Goal: Task Accomplishment & Management: Manage account settings

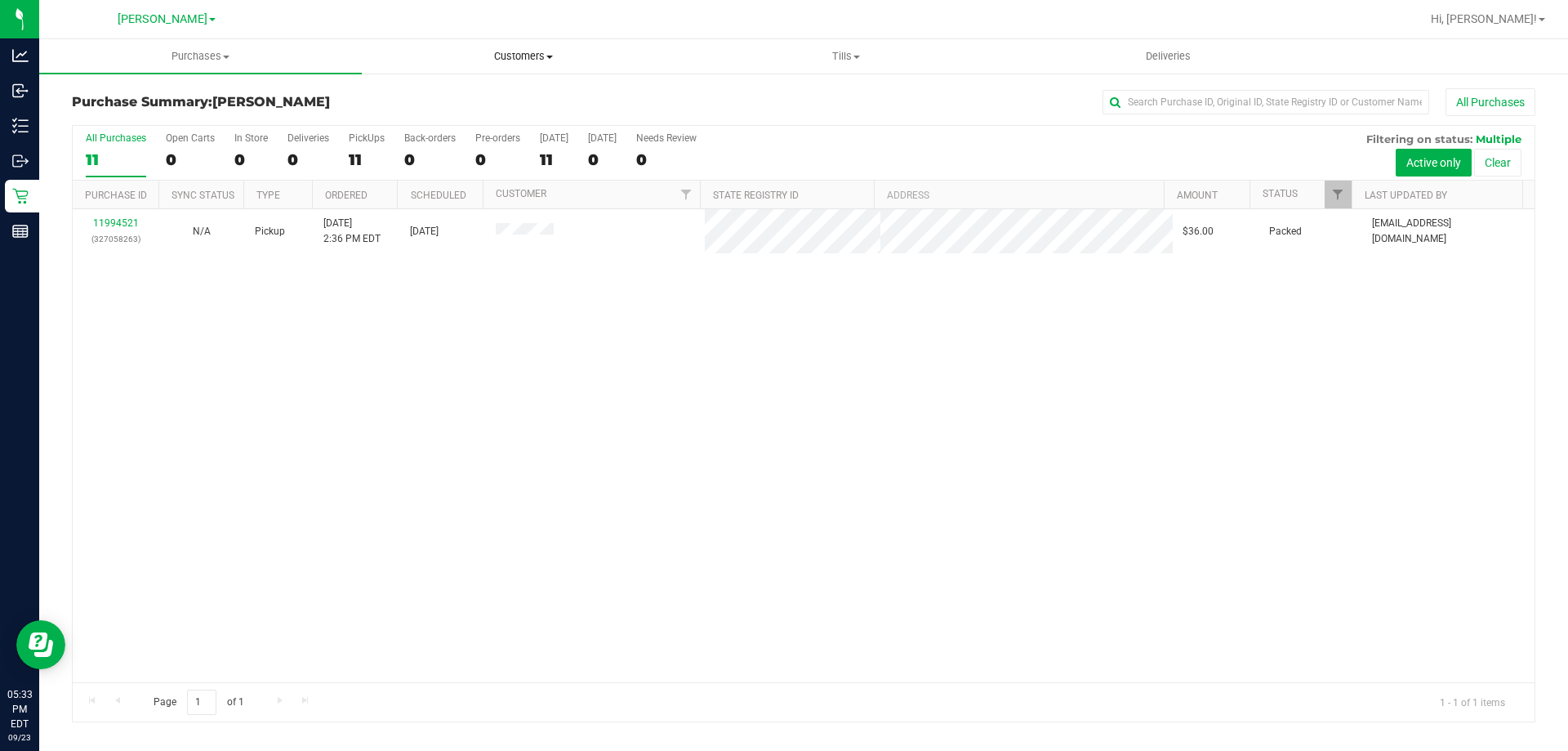
click at [496, 53] on span "Customers" at bounding box center [523, 56] width 321 height 15
click at [432, 89] on li "All customers" at bounding box center [523, 99] width 323 height 19
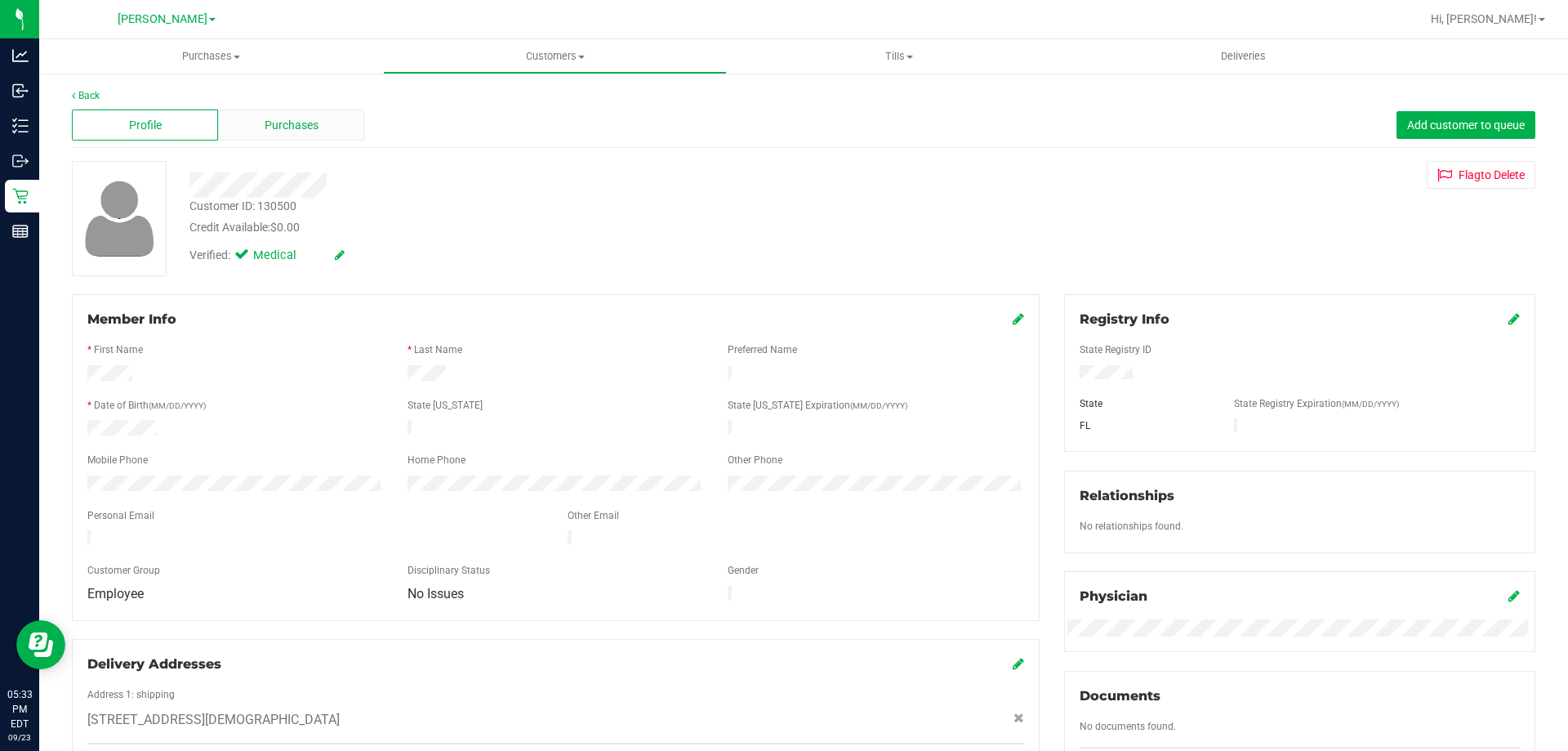
click at [312, 129] on span "Purchases" at bounding box center [292, 125] width 54 height 17
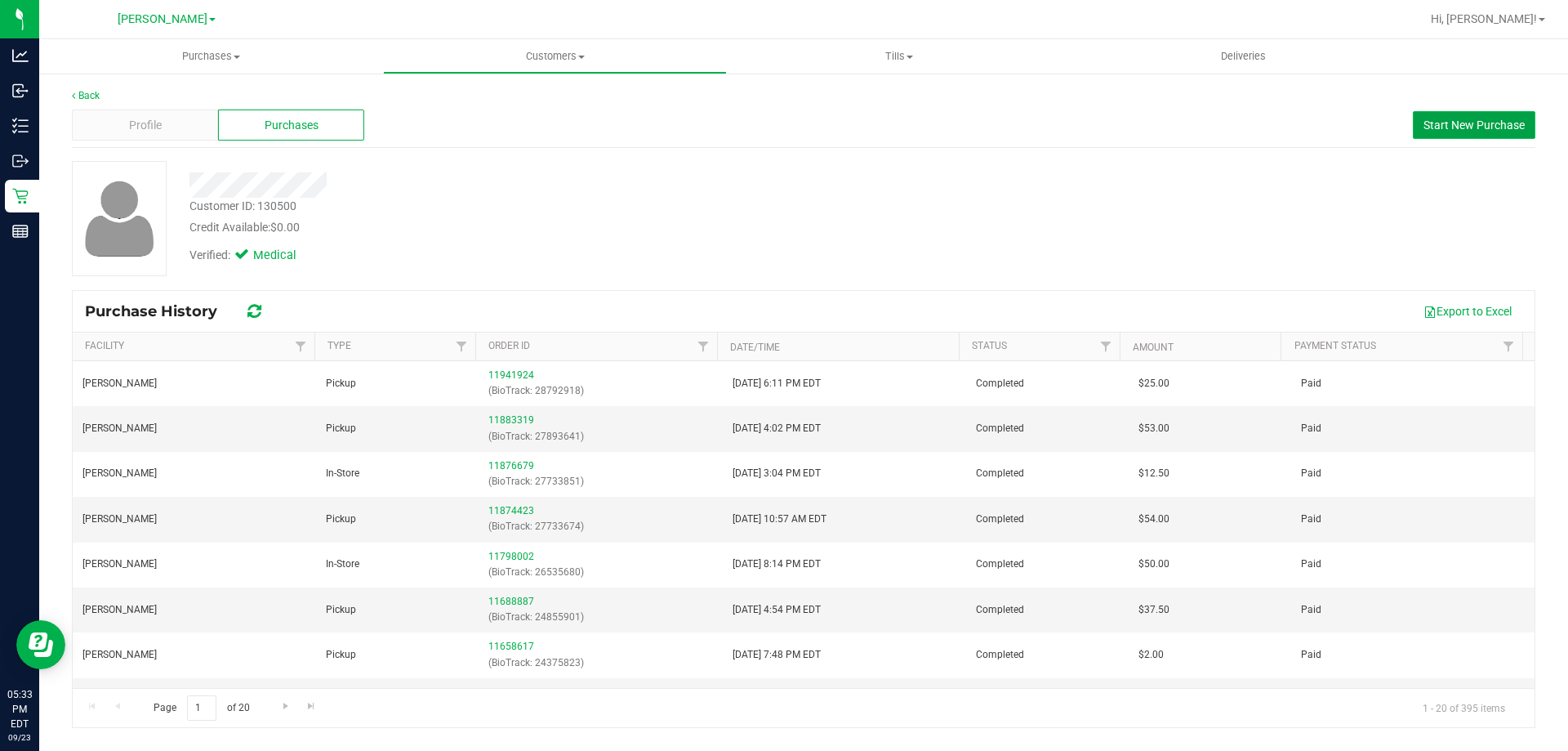
click at [1472, 121] on span "Start New Purchase" at bounding box center [1474, 124] width 101 height 13
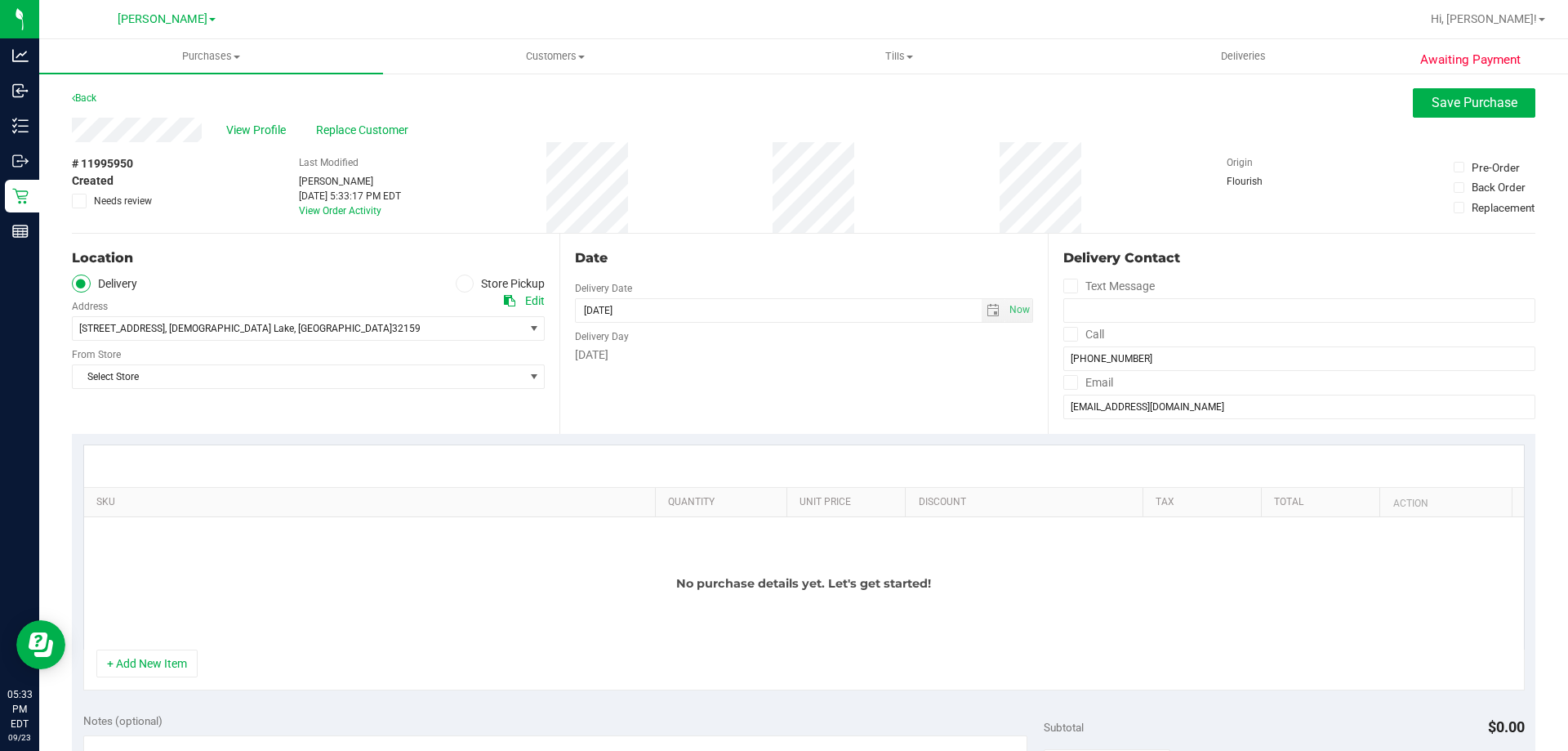
click at [469, 278] on label "Store Pickup" at bounding box center [500, 283] width 90 height 18
click at [0, 0] on input "Store Pickup" at bounding box center [0, 0] width 0 height 0
click at [215, 326] on span "Select Store" at bounding box center [298, 329] width 451 height 23
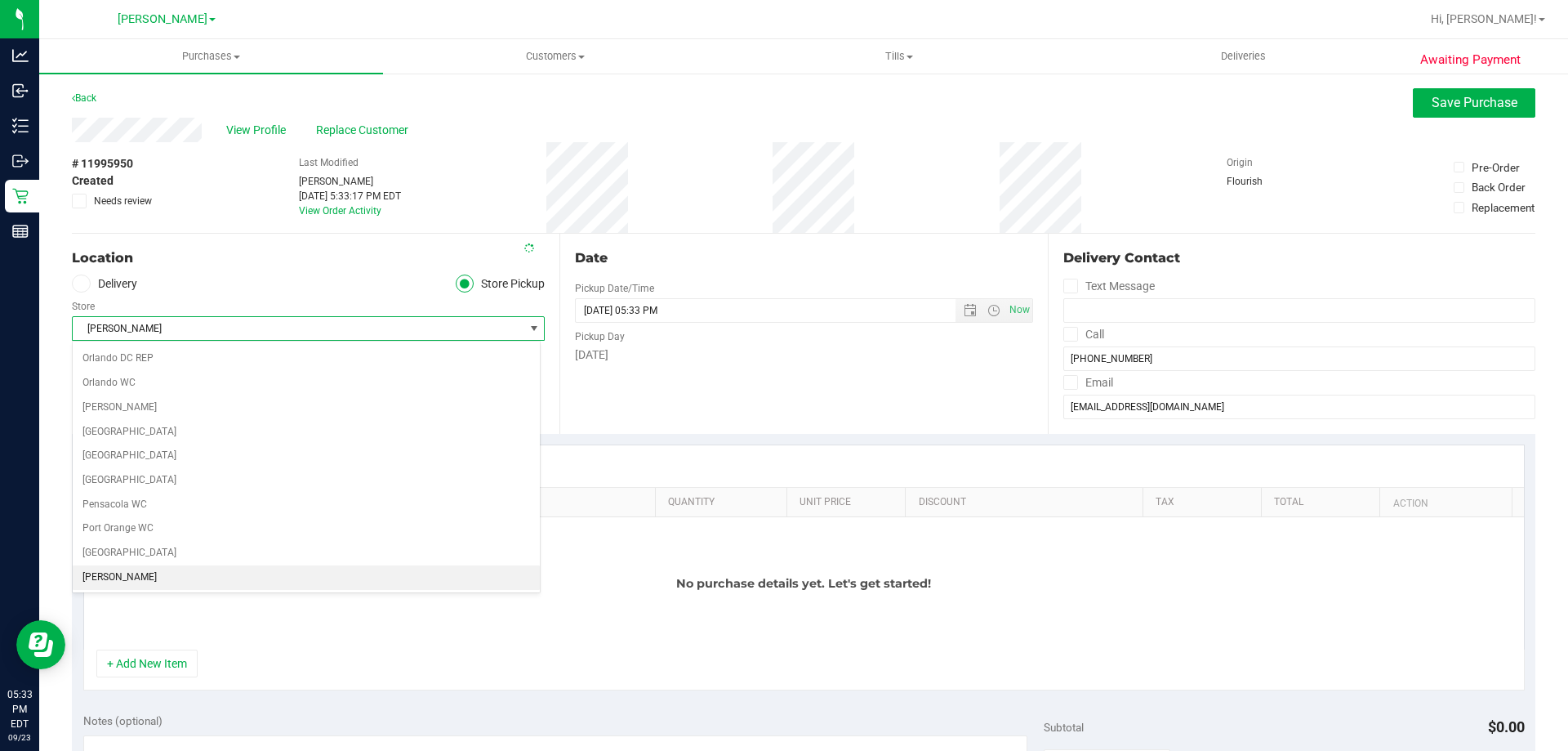
scroll to position [872, 0]
click at [139, 574] on li "[PERSON_NAME]" at bounding box center [306, 577] width 467 height 24
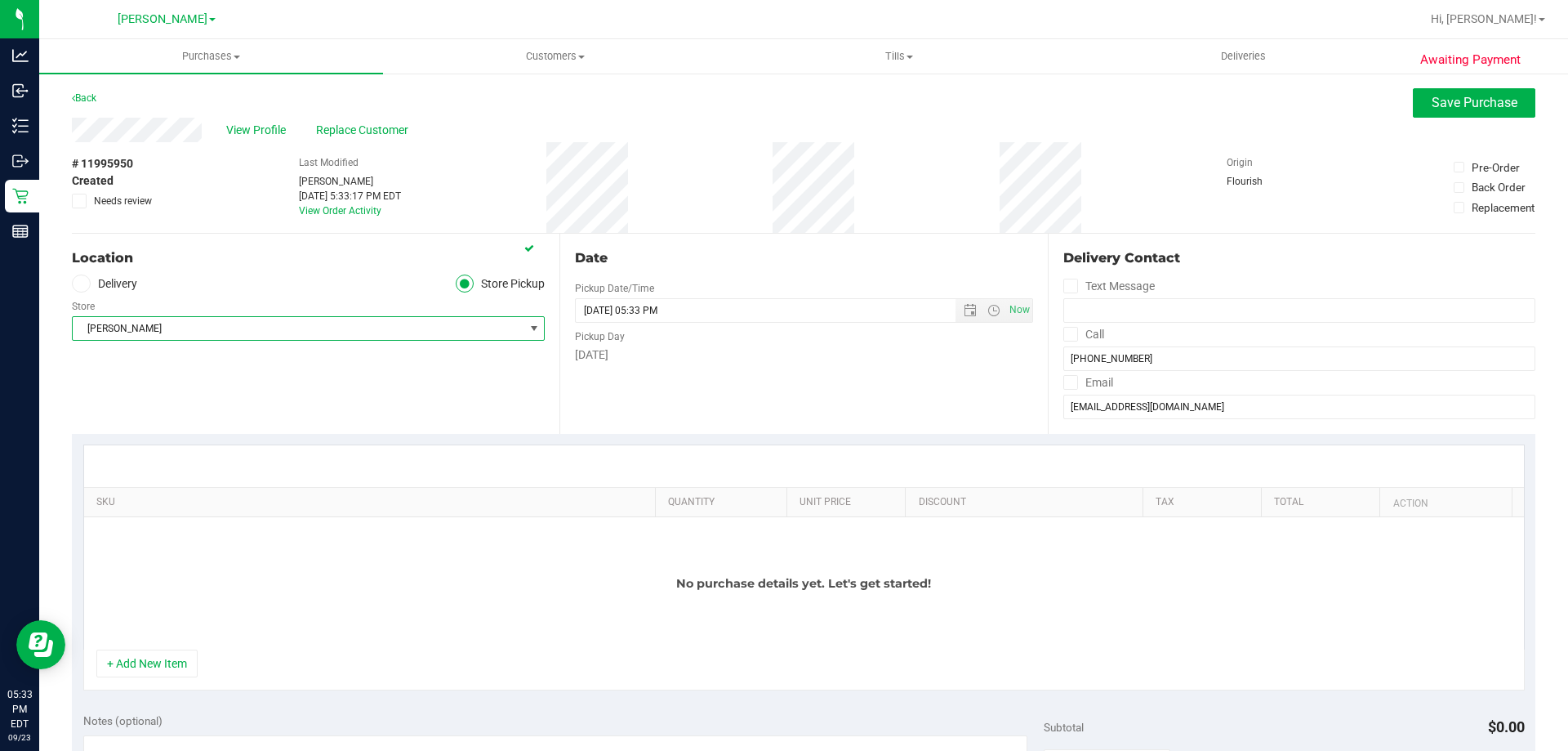
click at [260, 432] on div "Location Delivery Store Pickup Store Summerfield WC Select Store Bonita Springs…" at bounding box center [315, 334] width 488 height 200
click at [361, 393] on div "Location Delivery Store Pickup Store Summerfield WC Select Store Bonita Springs…" at bounding box center [315, 334] width 488 height 200
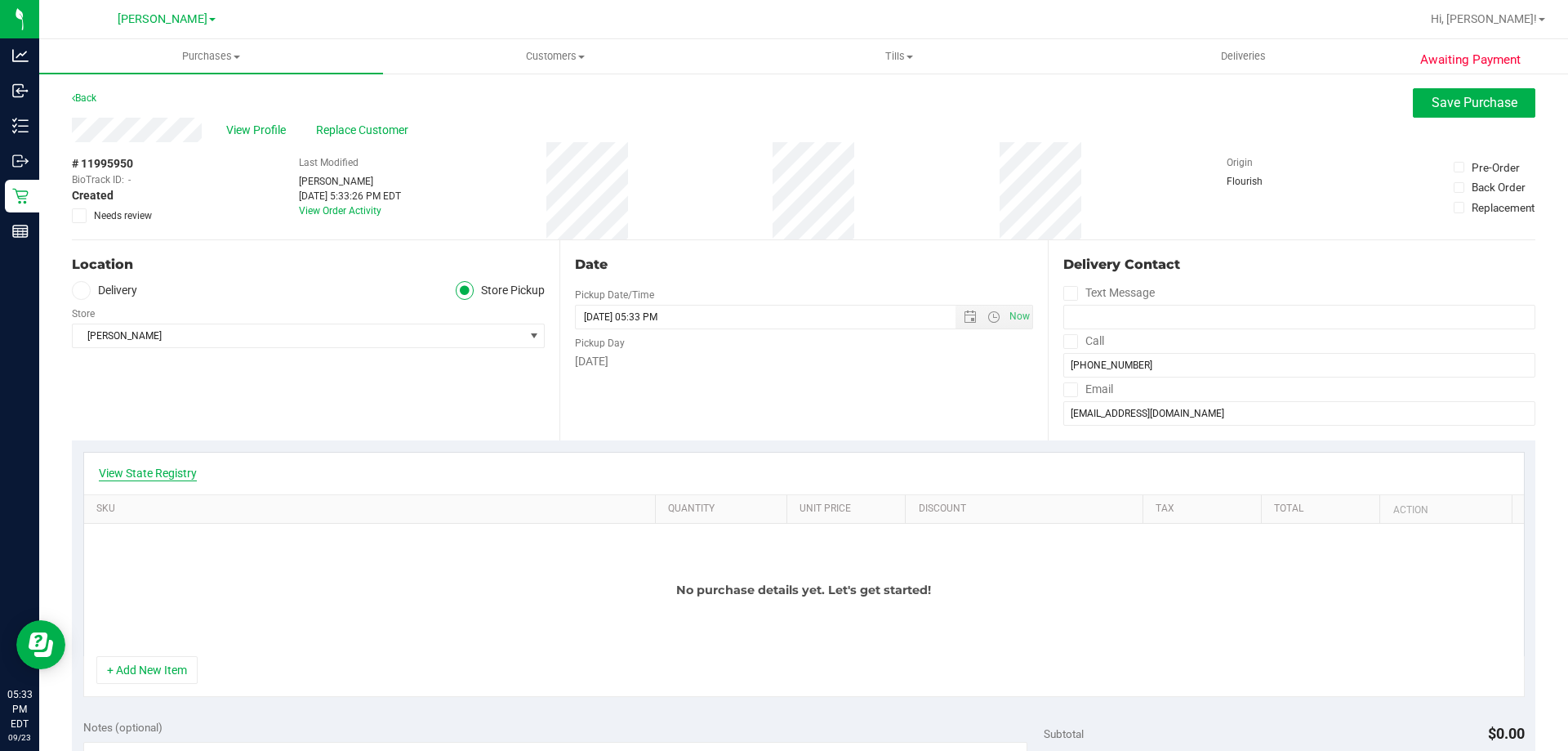
click at [149, 475] on link "View State Registry" at bounding box center [147, 473] width 98 height 16
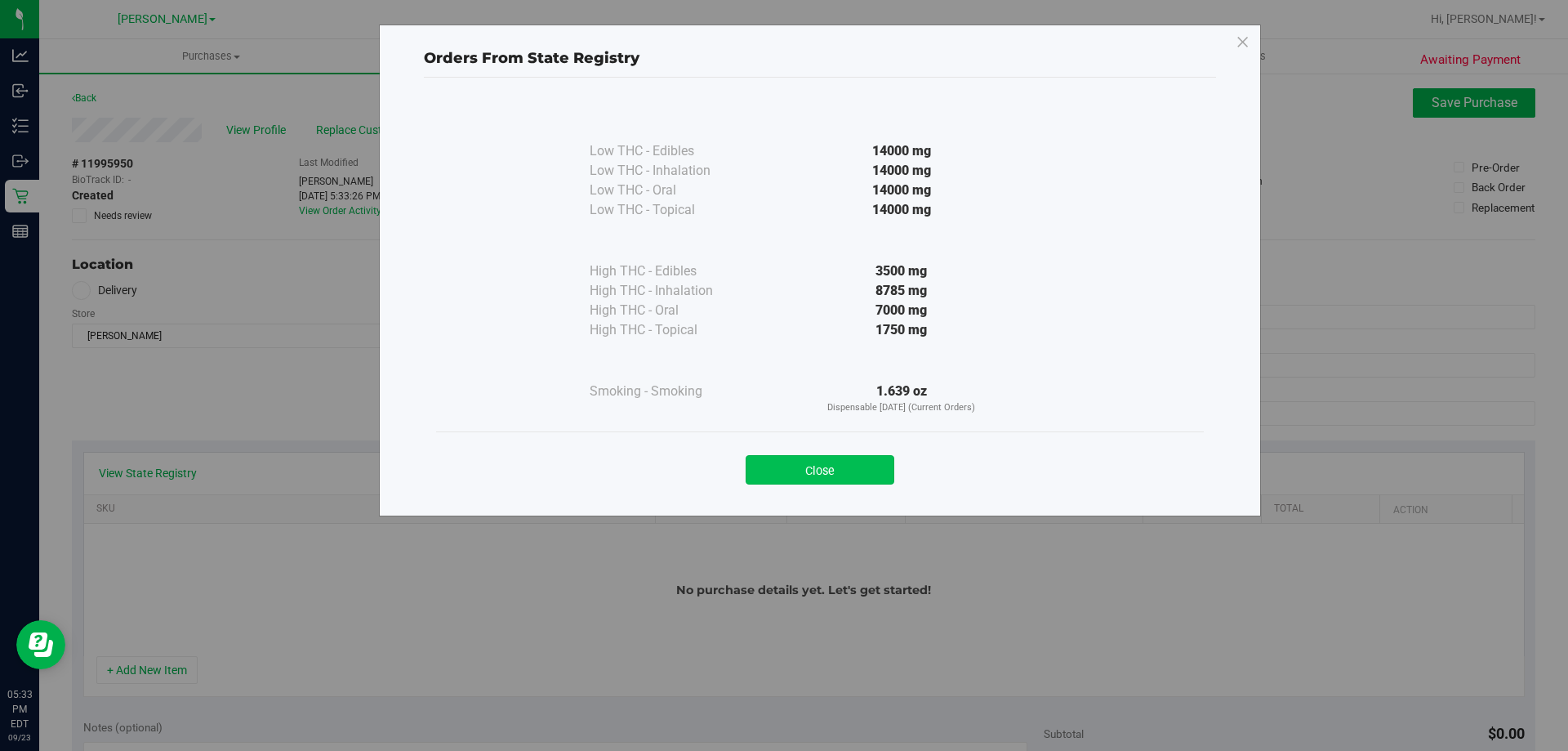
click at [838, 462] on button "Close" at bounding box center [819, 470] width 148 height 29
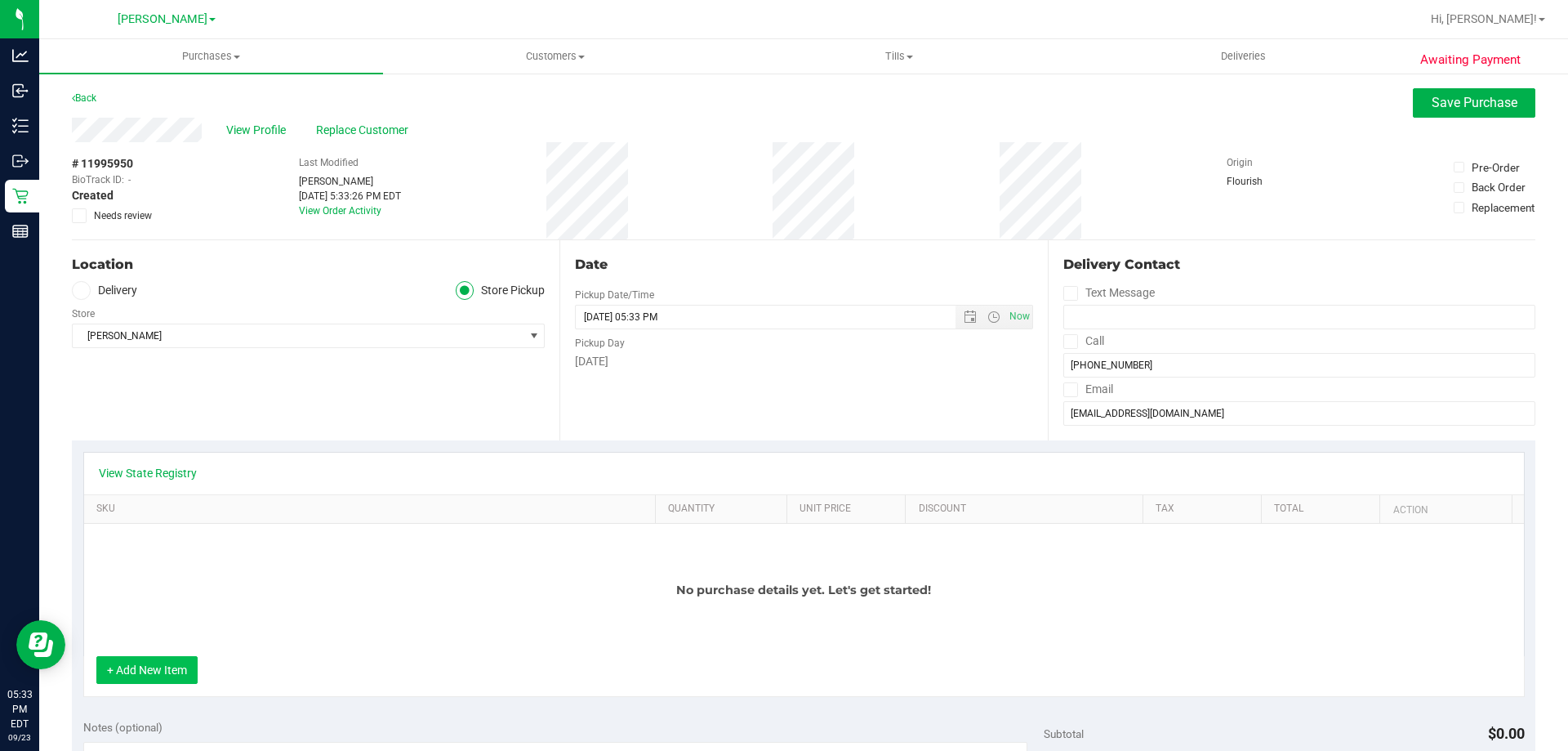
click at [150, 666] on button "+ Add New Item" at bounding box center [146, 669] width 101 height 28
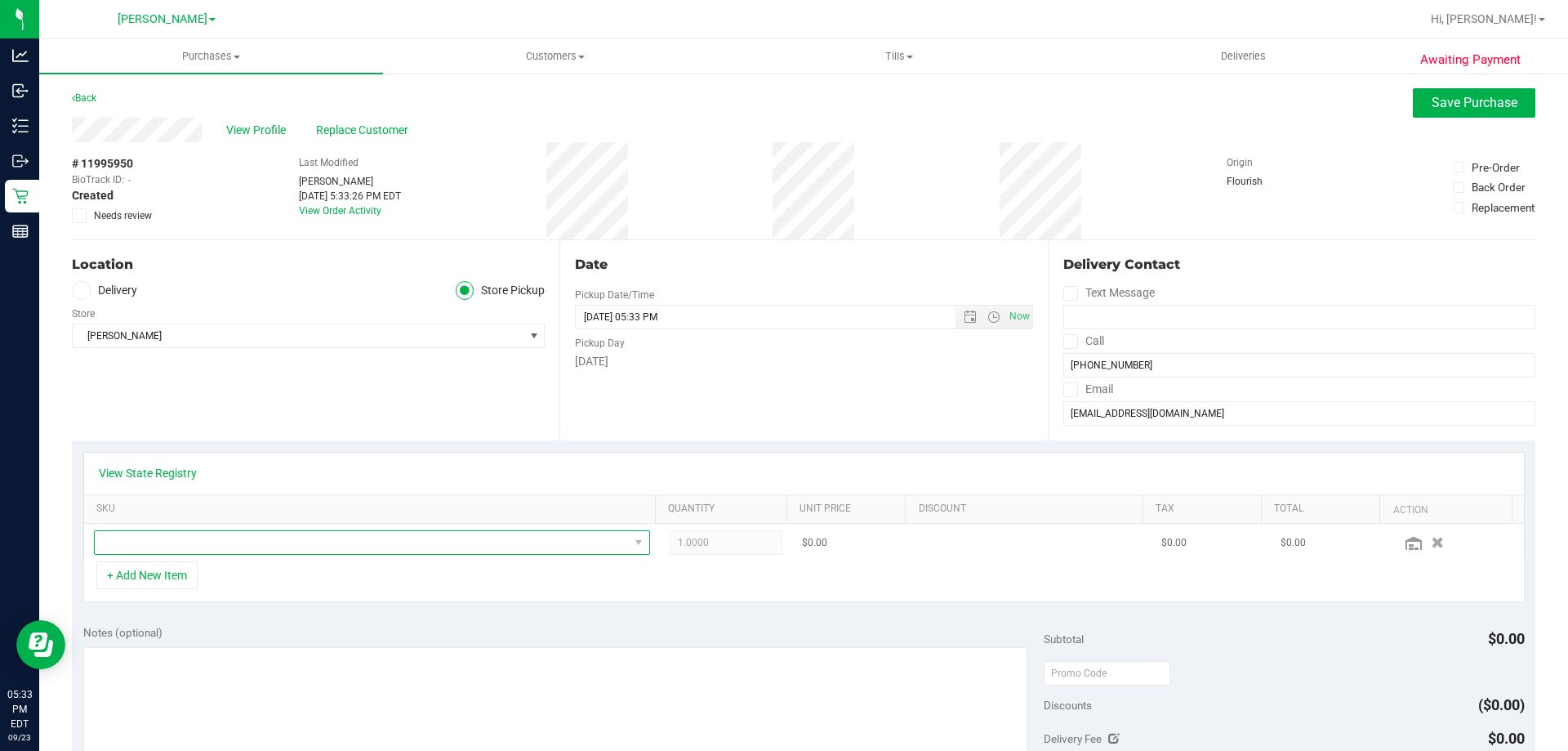
click at [141, 538] on span "NO DATA FOUND" at bounding box center [362, 542] width 534 height 23
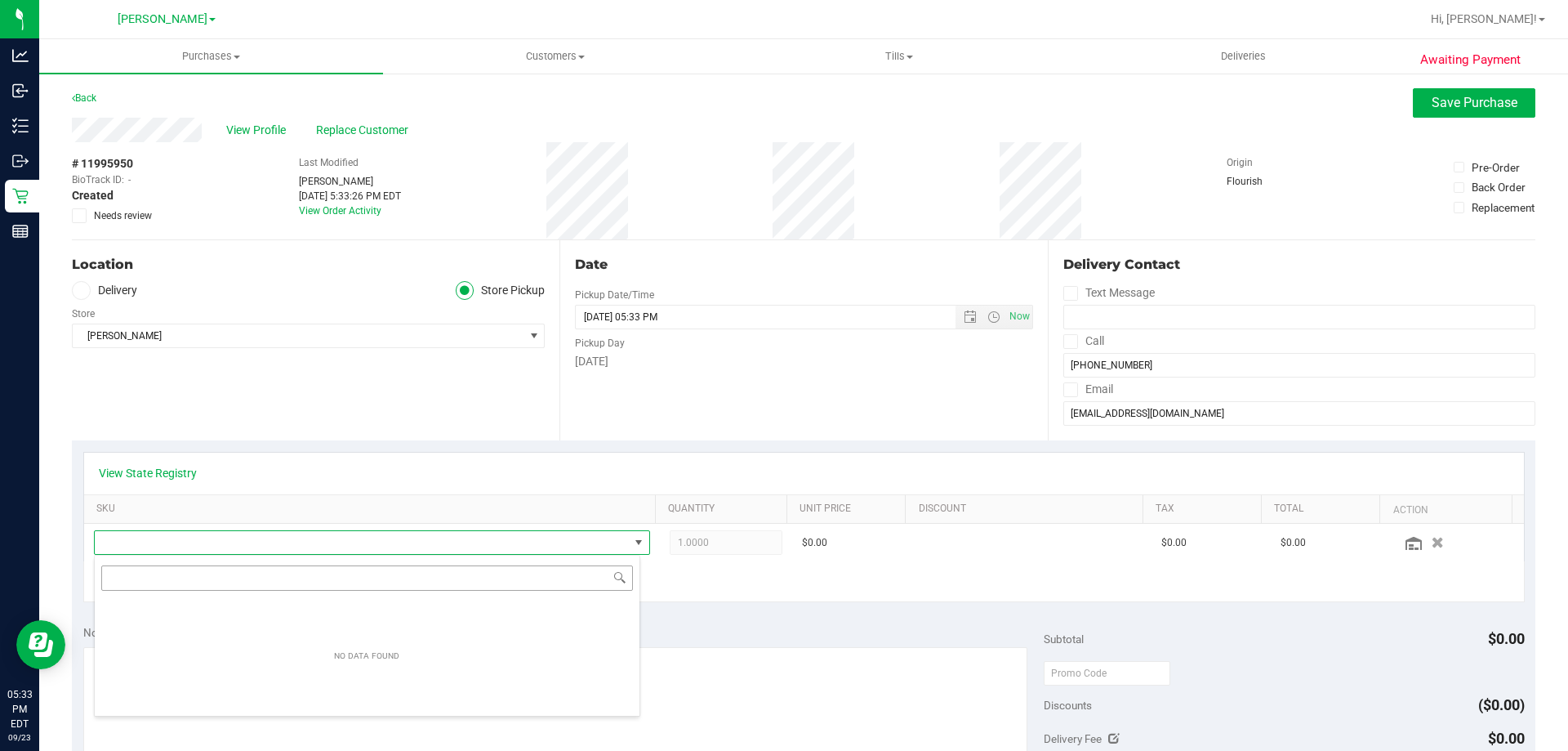
scroll to position [24, 541]
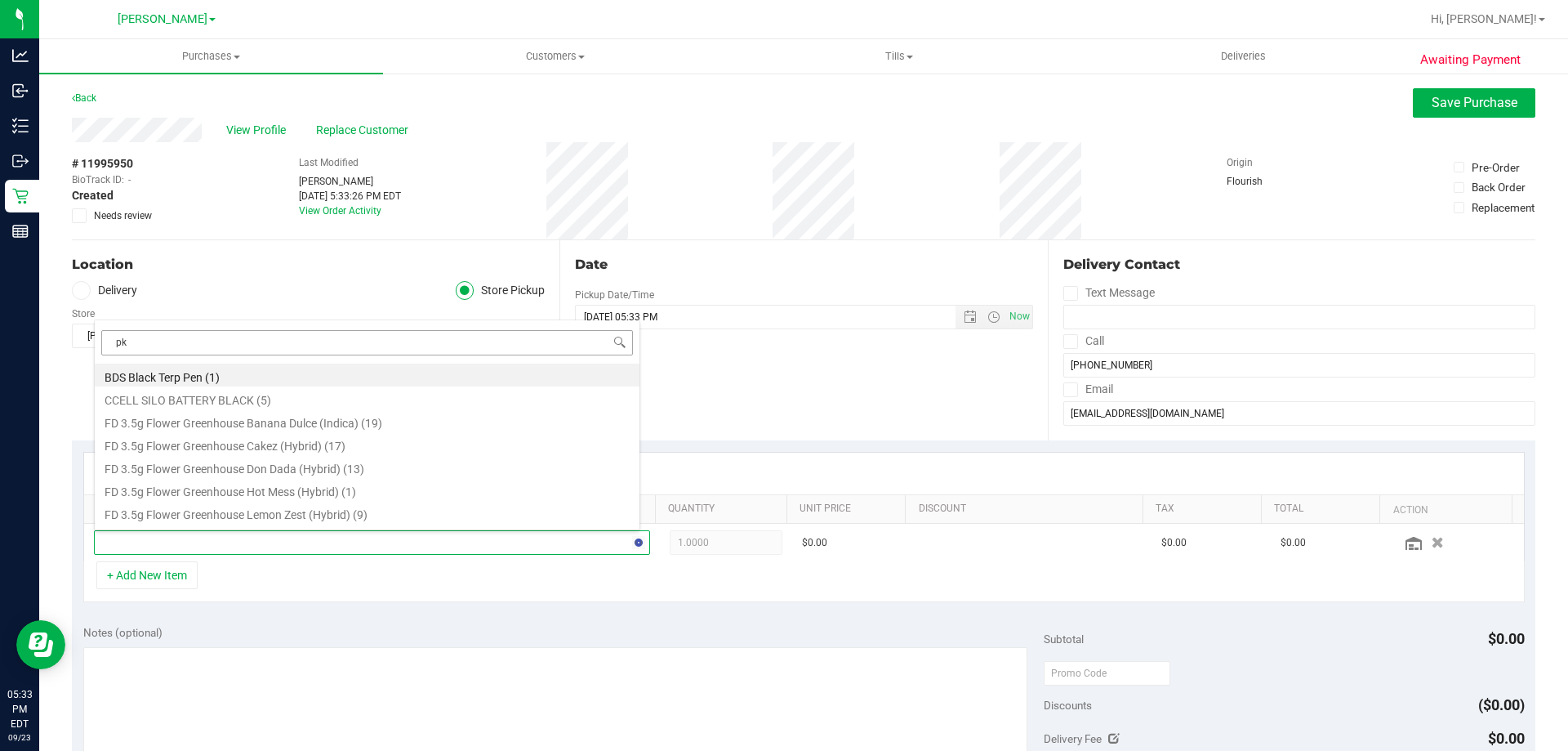
type input "pkn"
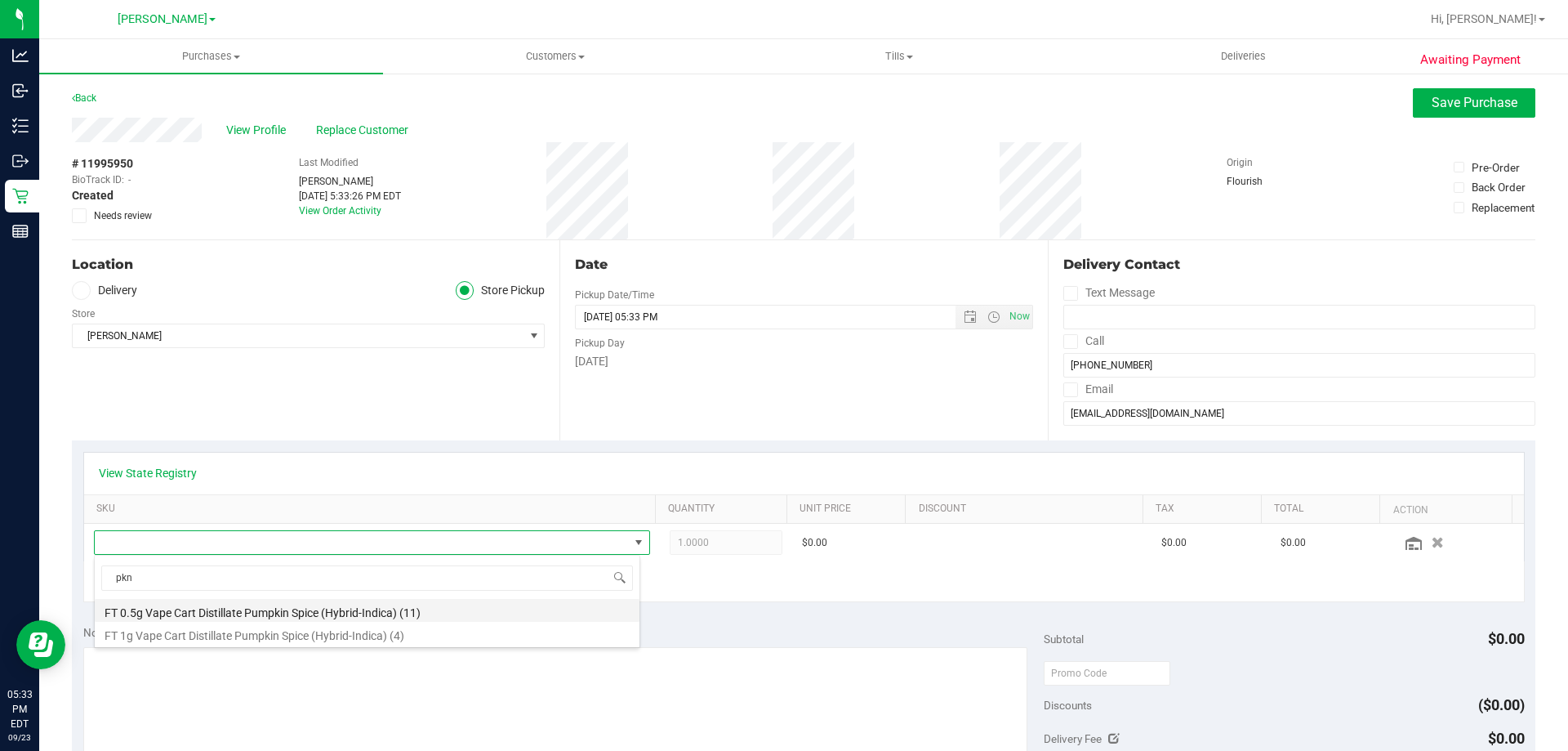
click at [318, 604] on li "FT 0.5g Vape Cart Distillate Pumpkin Spice (Hybrid-Indica) (11)" at bounding box center [368, 610] width 545 height 23
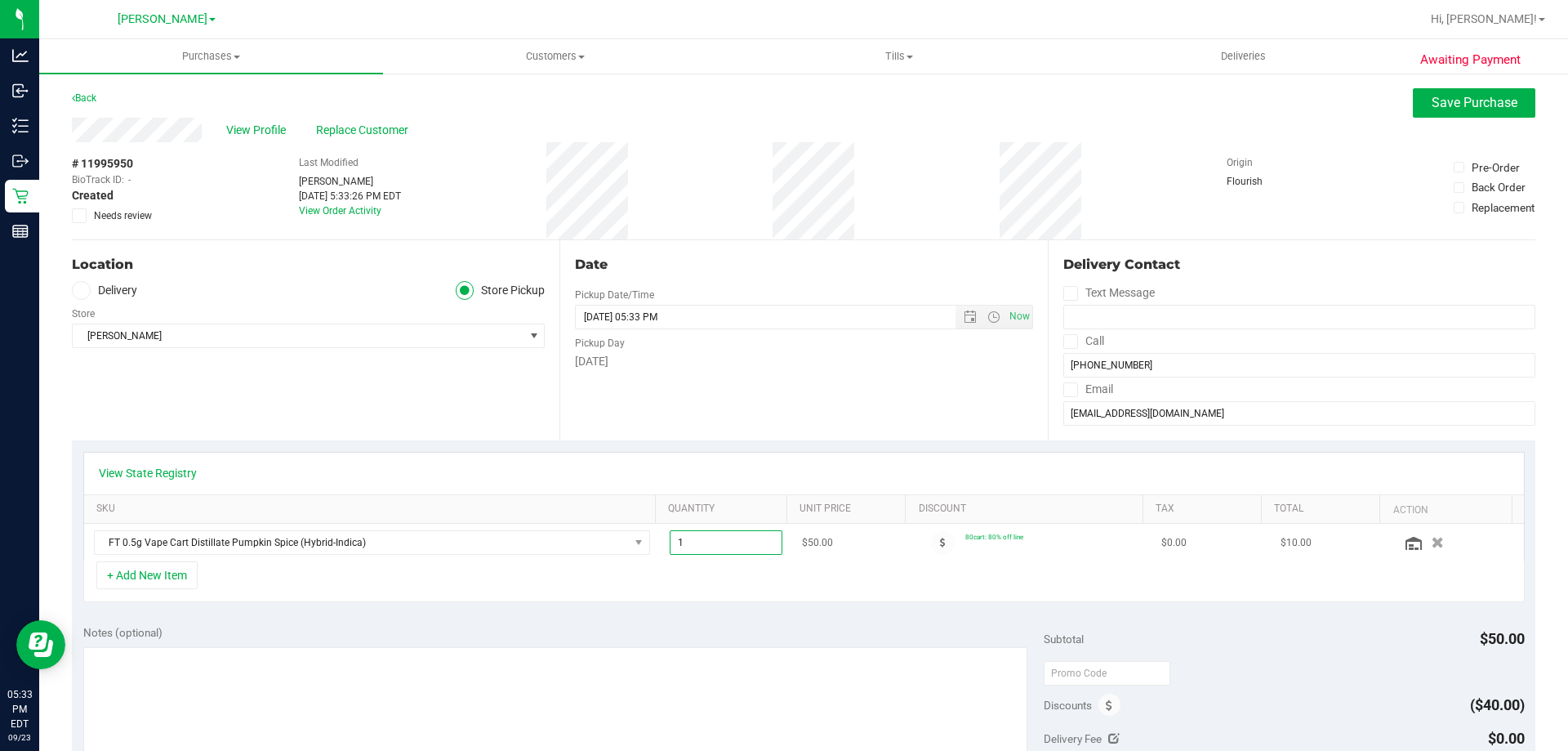
drag, startPoint x: 701, startPoint y: 538, endPoint x: 650, endPoint y: 538, distance: 51.0
click at [659, 538] on td "1.00 1" at bounding box center [725, 542] width 133 height 38
type input "2"
type input "2.00"
click at [709, 594] on div "+ Add New Item" at bounding box center [804, 582] width 1441 height 41
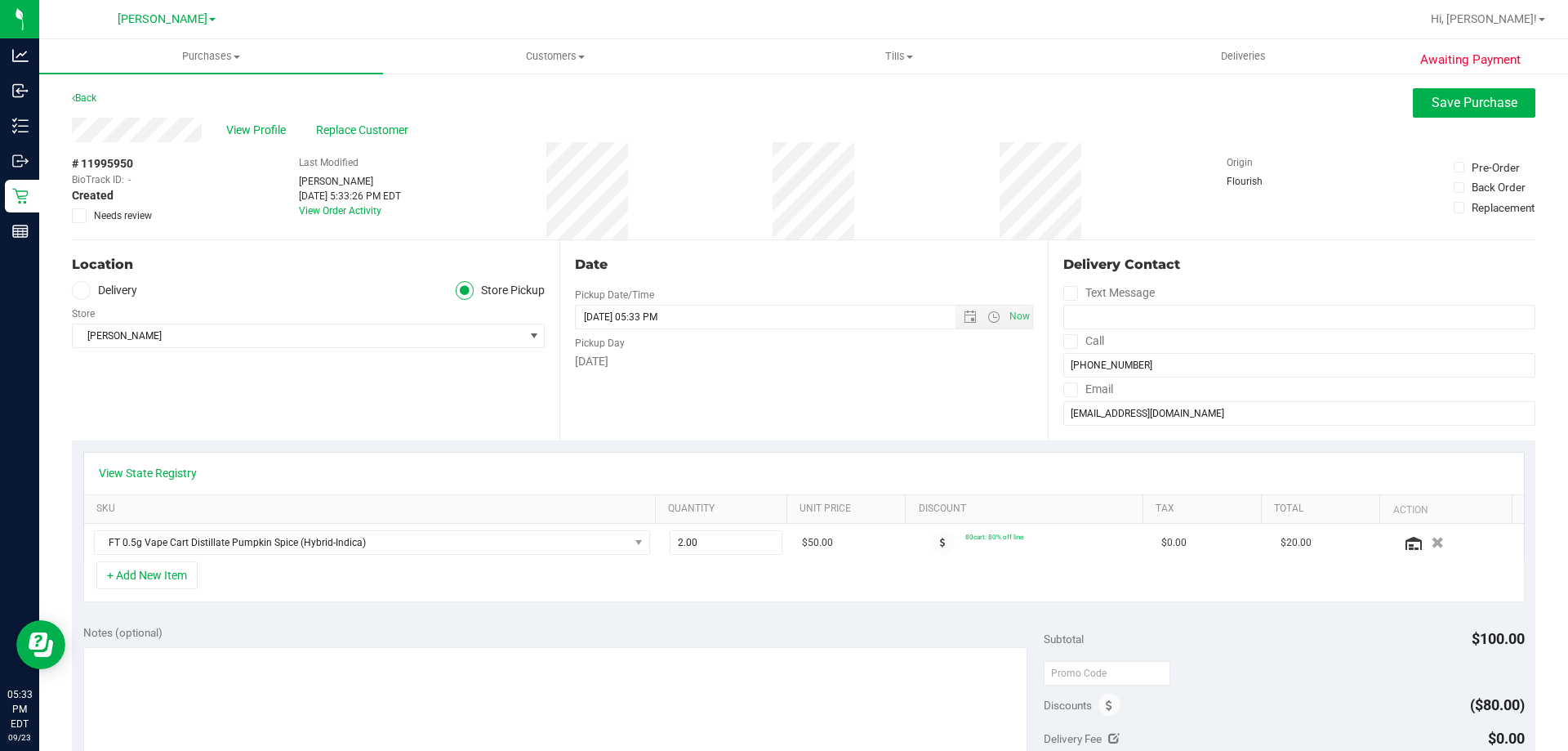
click at [783, 597] on div "+ Add New Item" at bounding box center [804, 582] width 1441 height 41
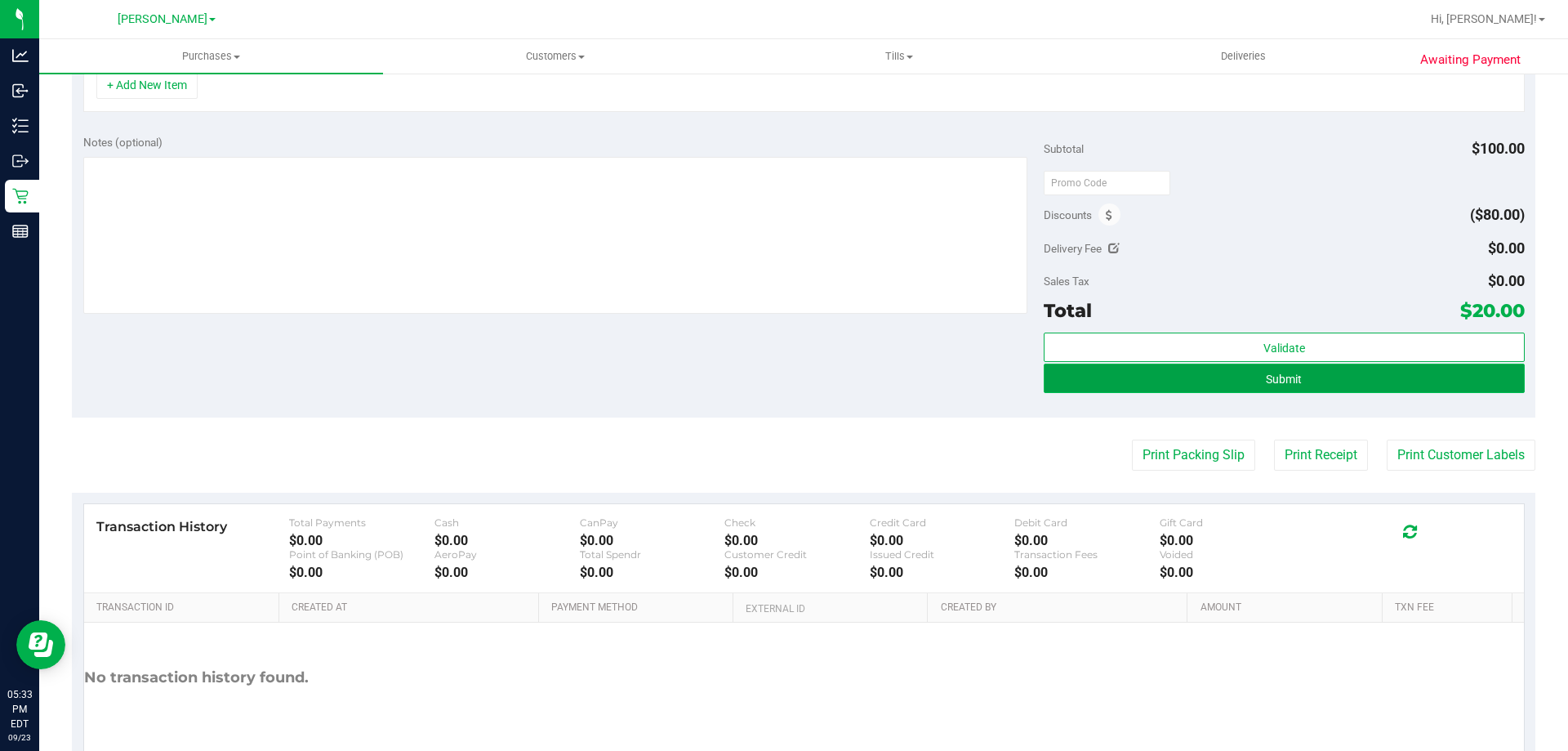
click at [1272, 380] on span "Submit" at bounding box center [1283, 378] width 36 height 13
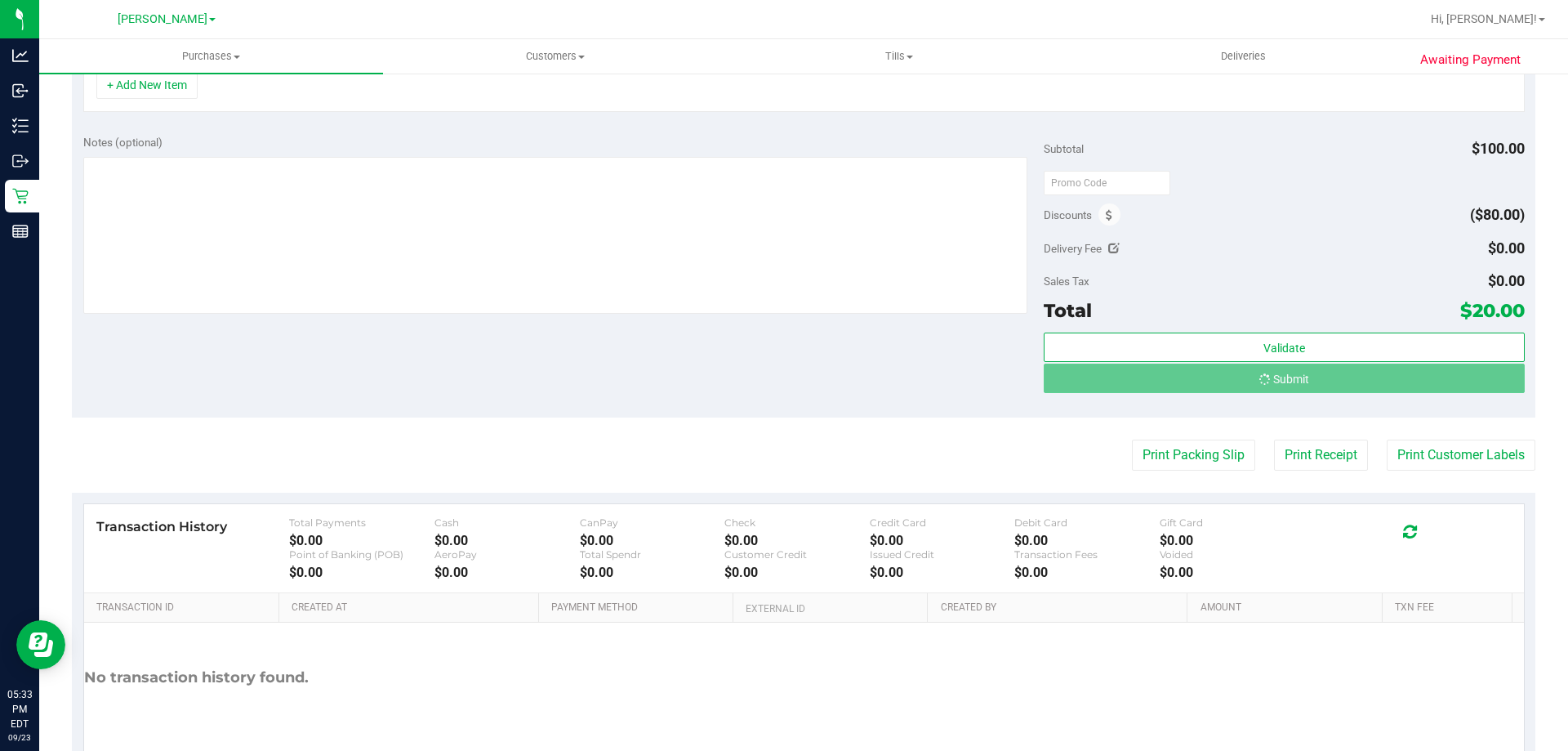
scroll to position [465, 0]
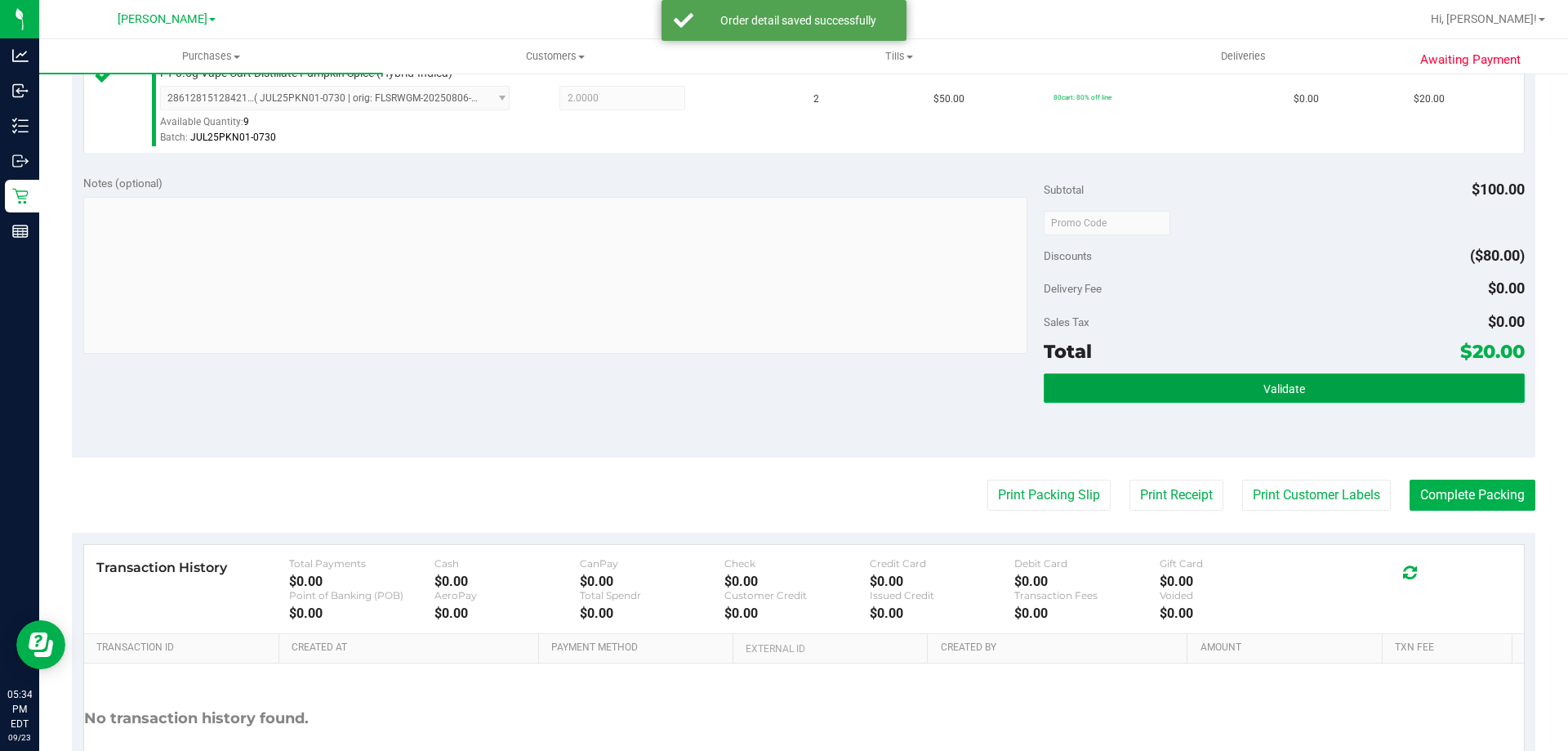
click at [1233, 384] on button "Validate" at bounding box center [1283, 388] width 480 height 29
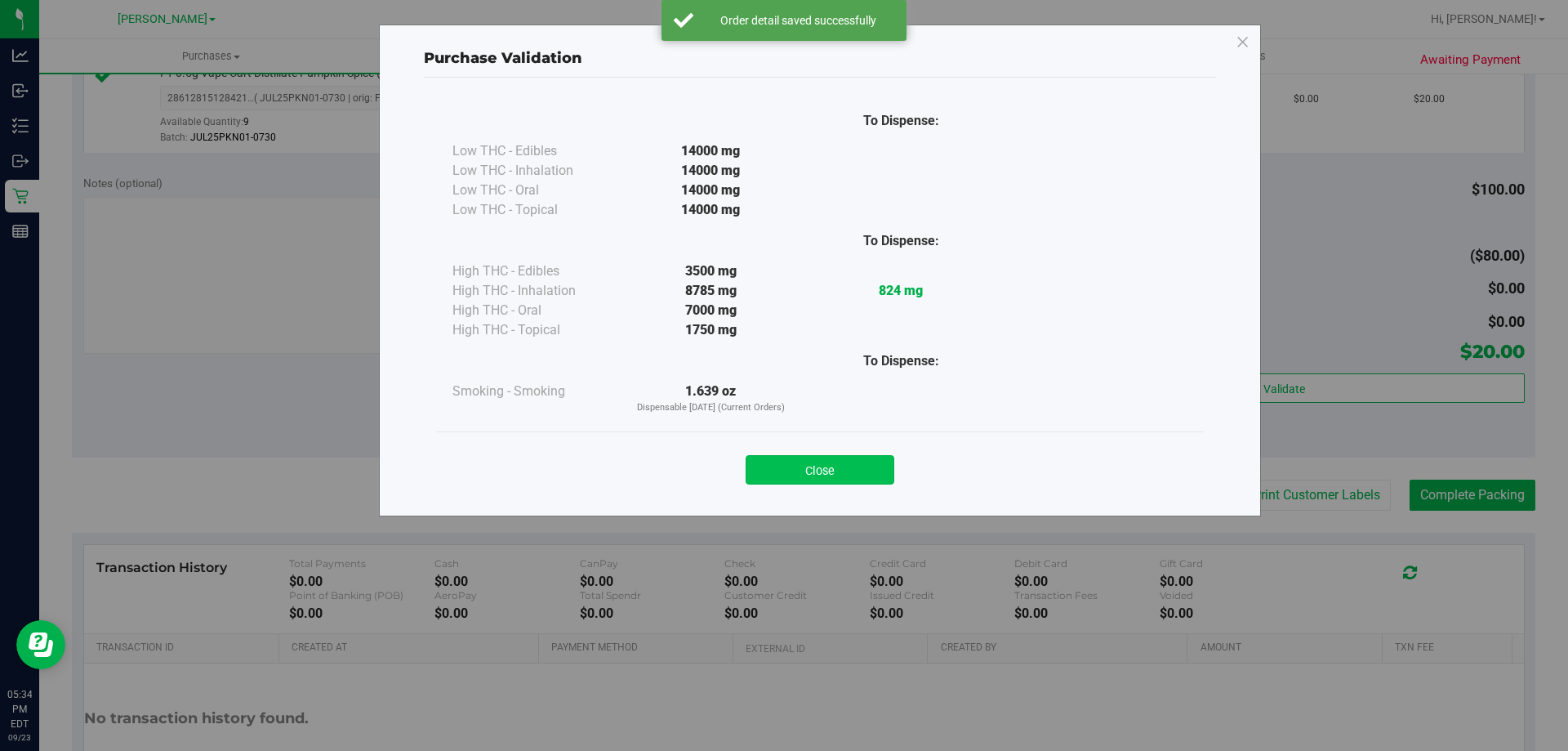
drag, startPoint x: 816, startPoint y: 477, endPoint x: 854, endPoint y: 475, distance: 38.1
click at [816, 476] on button "Close" at bounding box center [819, 470] width 148 height 29
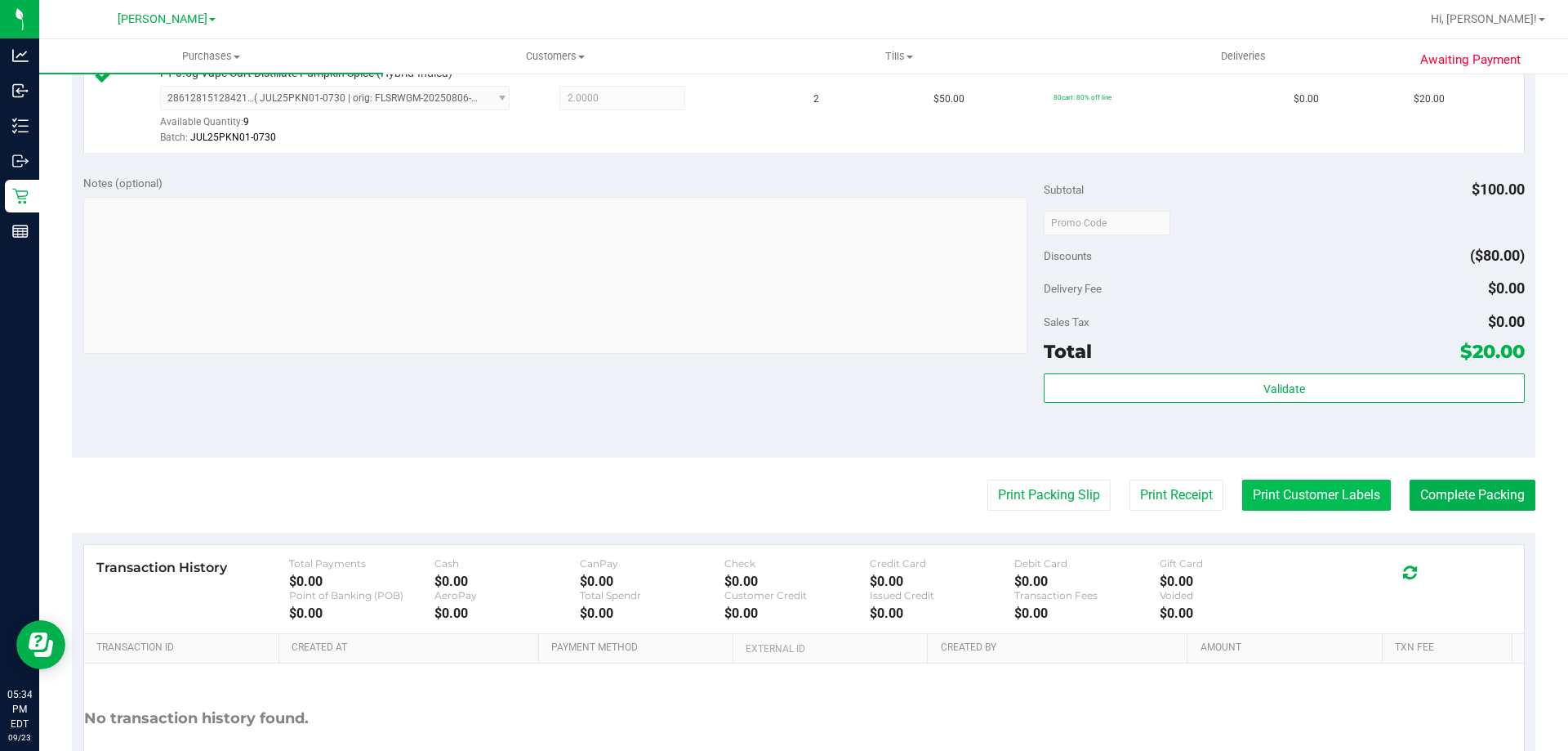
click at [1259, 495] on button "Print Customer Labels" at bounding box center [1316, 495] width 148 height 31
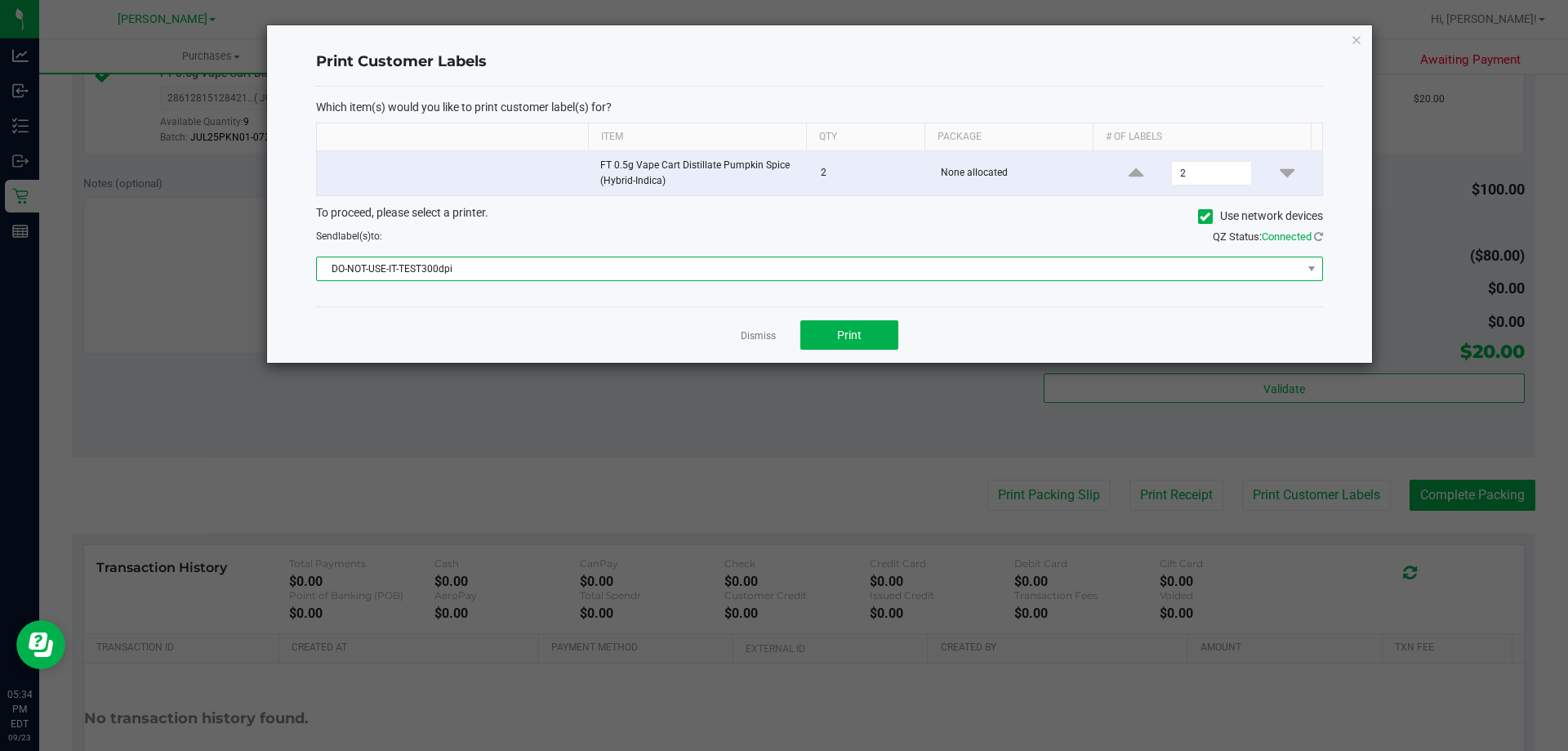
click at [420, 272] on span "DO-NOT-USE-IT-TEST300dpi" at bounding box center [810, 269] width 985 height 23
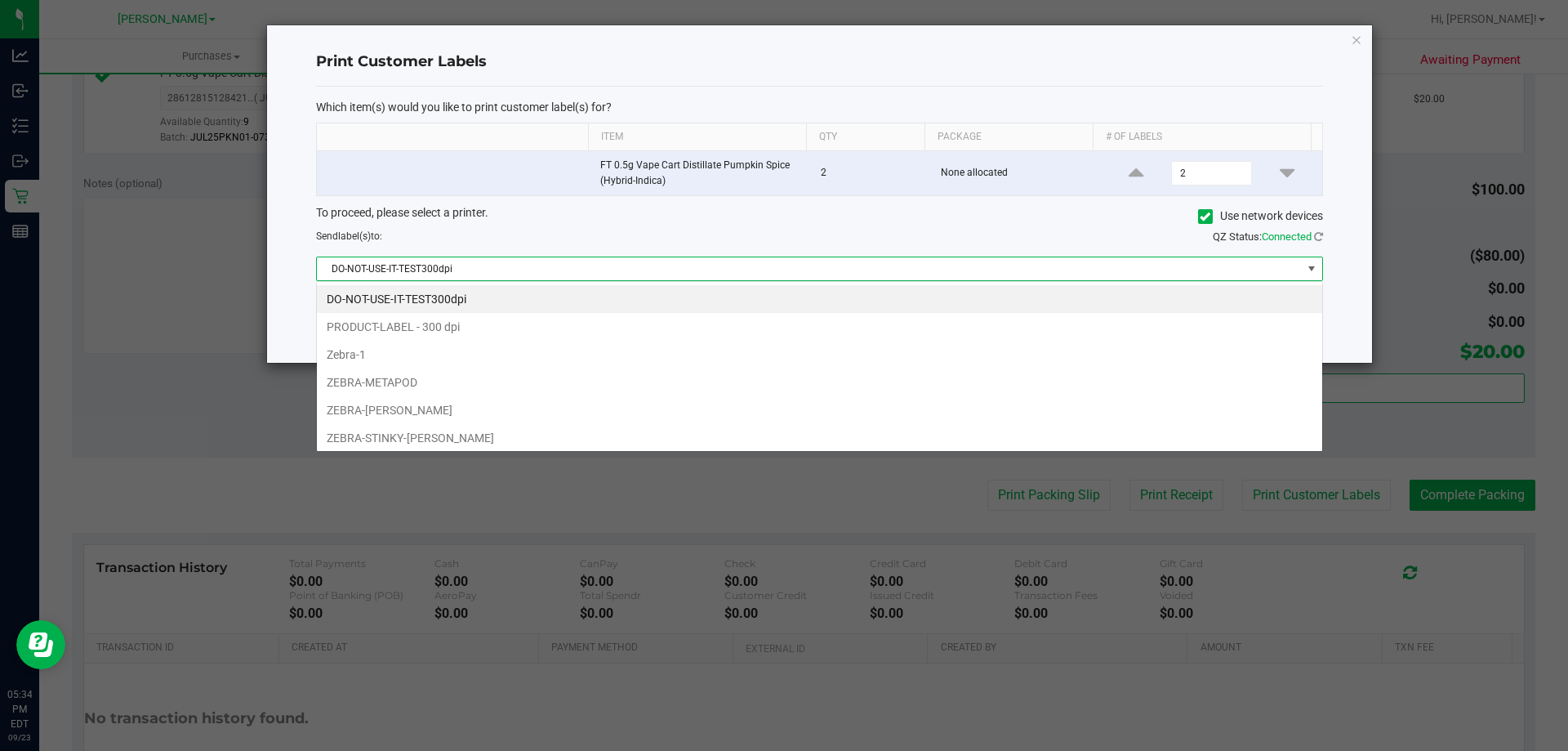
scroll to position [24, 1007]
click at [397, 380] on li "ZEBRA-METAPOD" at bounding box center [819, 382] width 1006 height 28
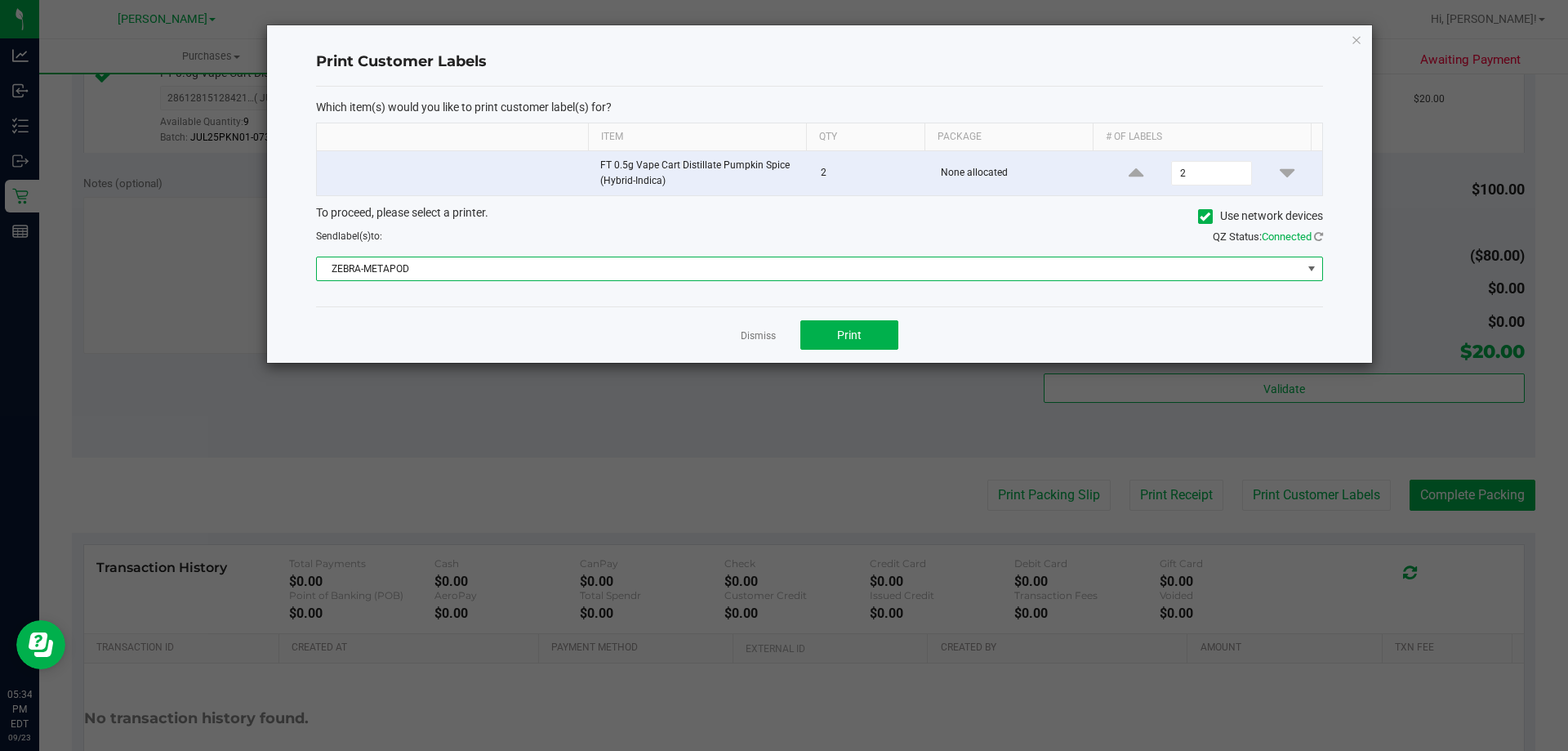
click at [378, 272] on span "ZEBRA-METAPOD" at bounding box center [810, 269] width 985 height 23
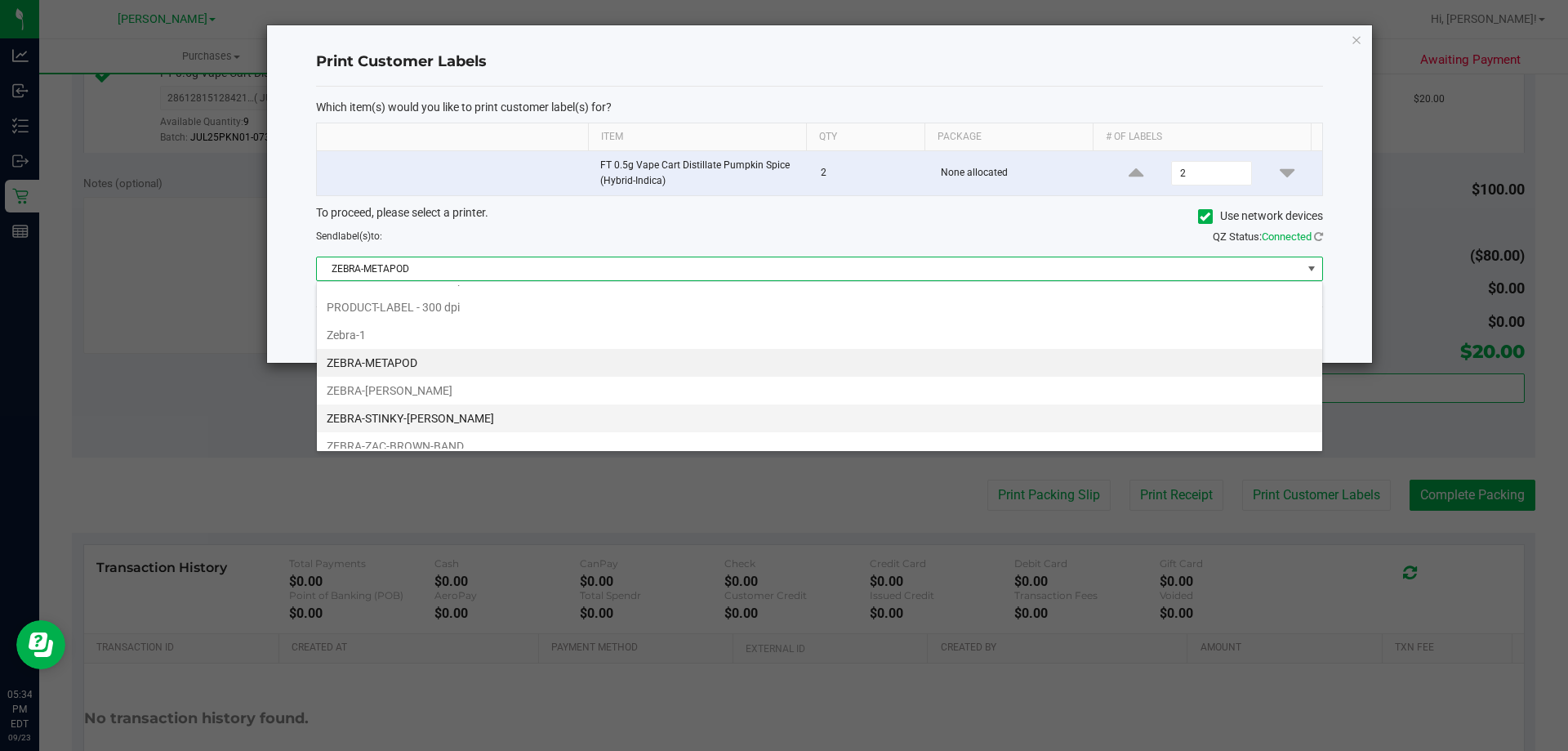
scroll to position [31, 0]
click at [411, 435] on li "ZEBRA-ZAC-BROWN-BAND" at bounding box center [819, 435] width 1006 height 28
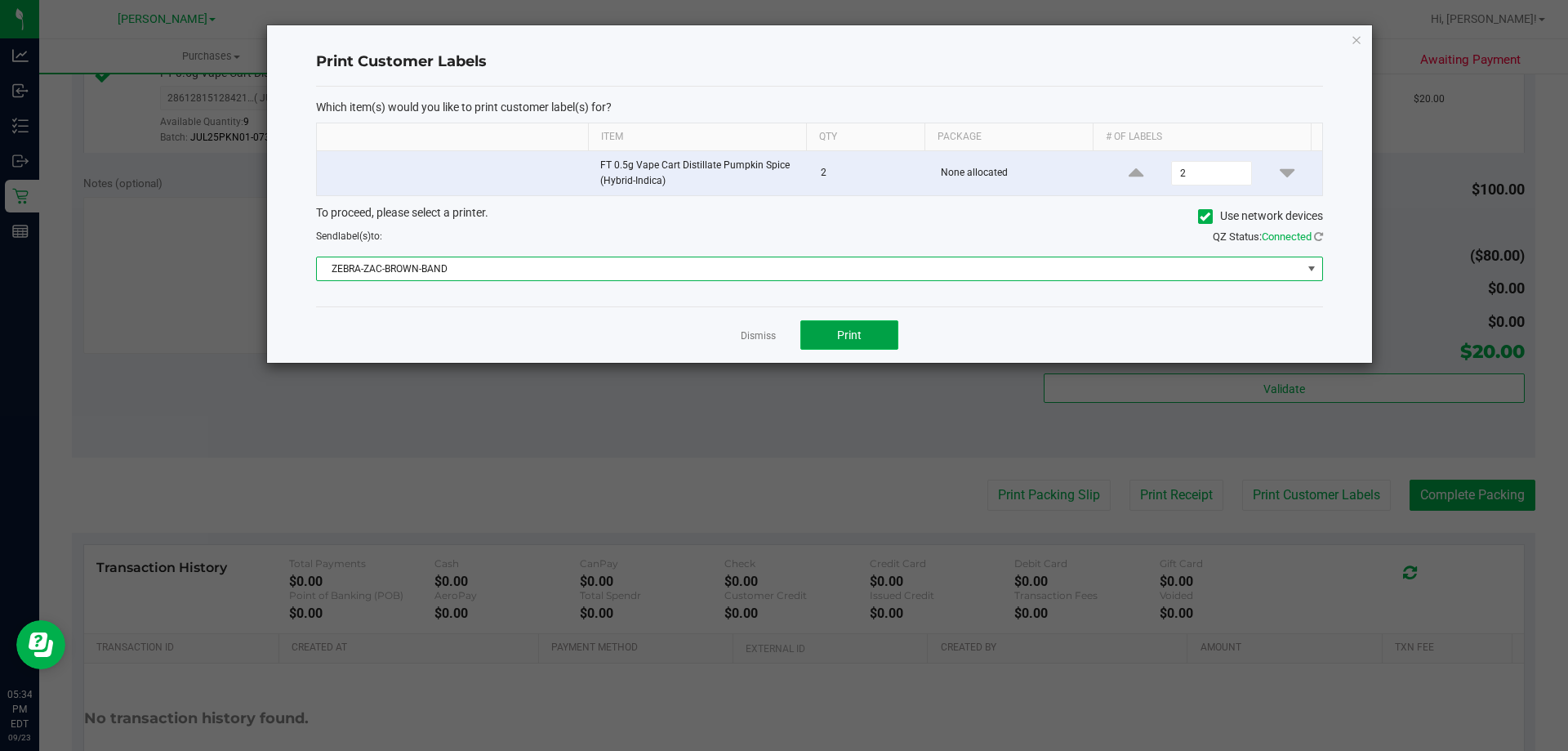
click at [842, 334] on span "Print" at bounding box center [848, 335] width 24 height 13
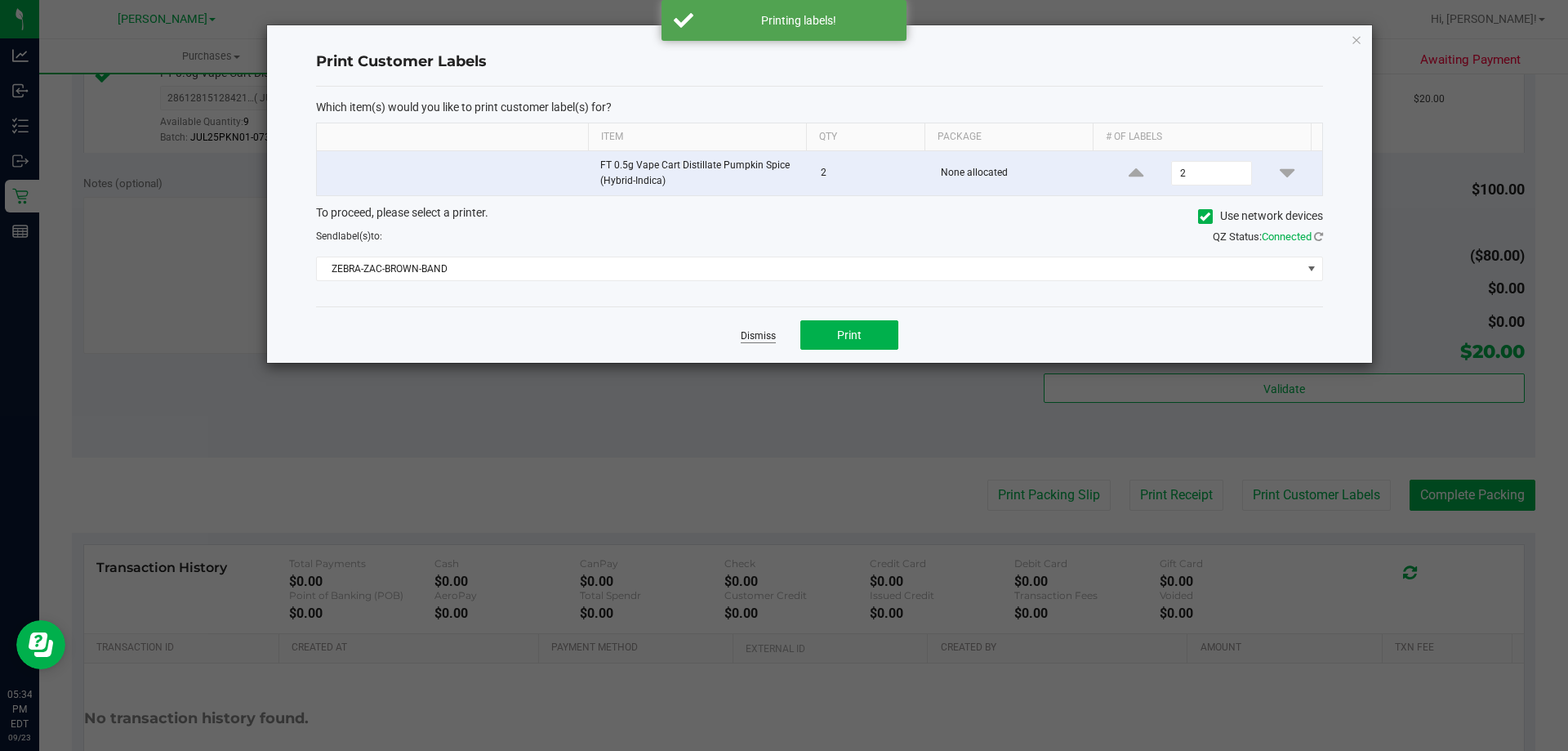
click at [769, 330] on link "Dismiss" at bounding box center [758, 336] width 35 height 14
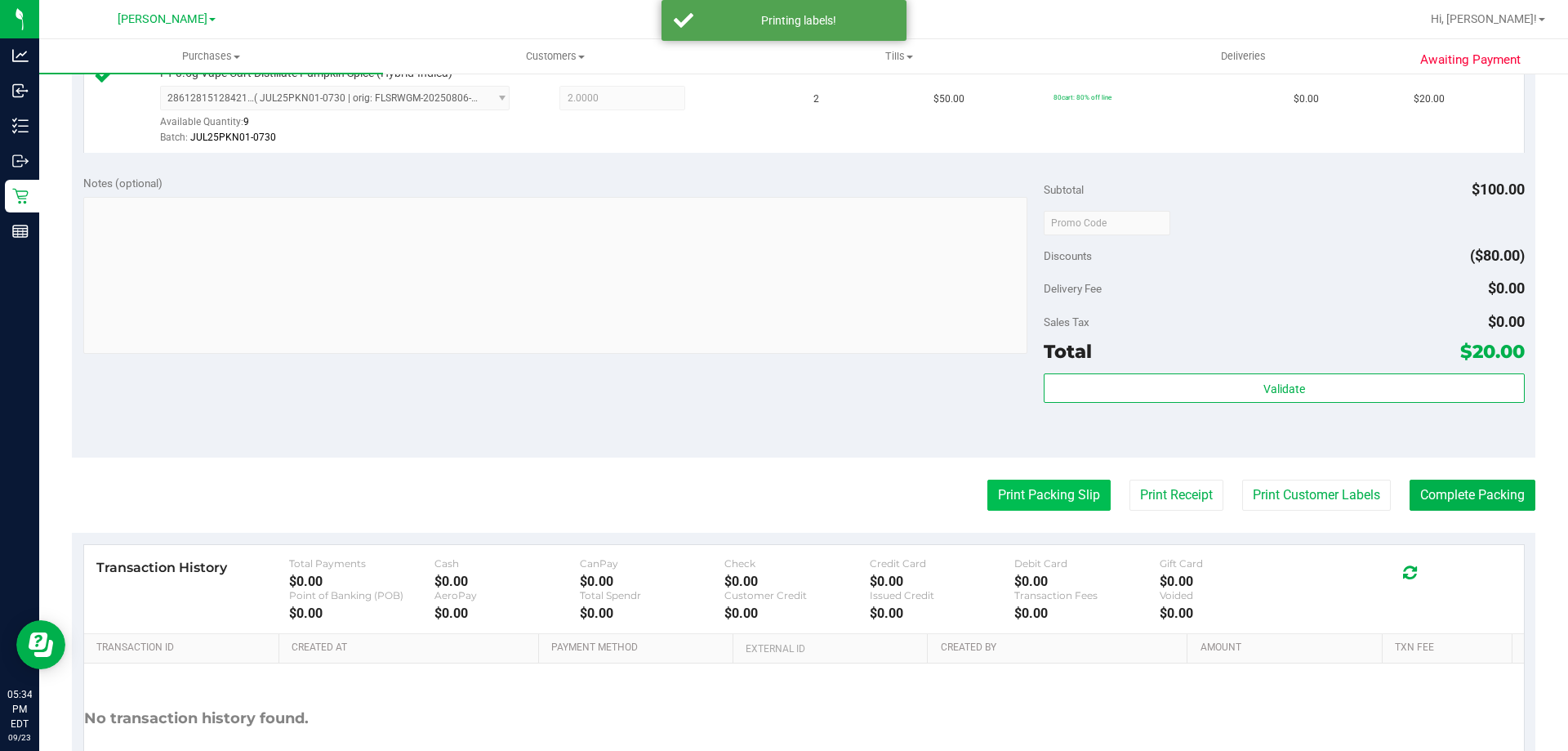
click at [1071, 503] on button "Print Packing Slip" at bounding box center [1048, 495] width 123 height 31
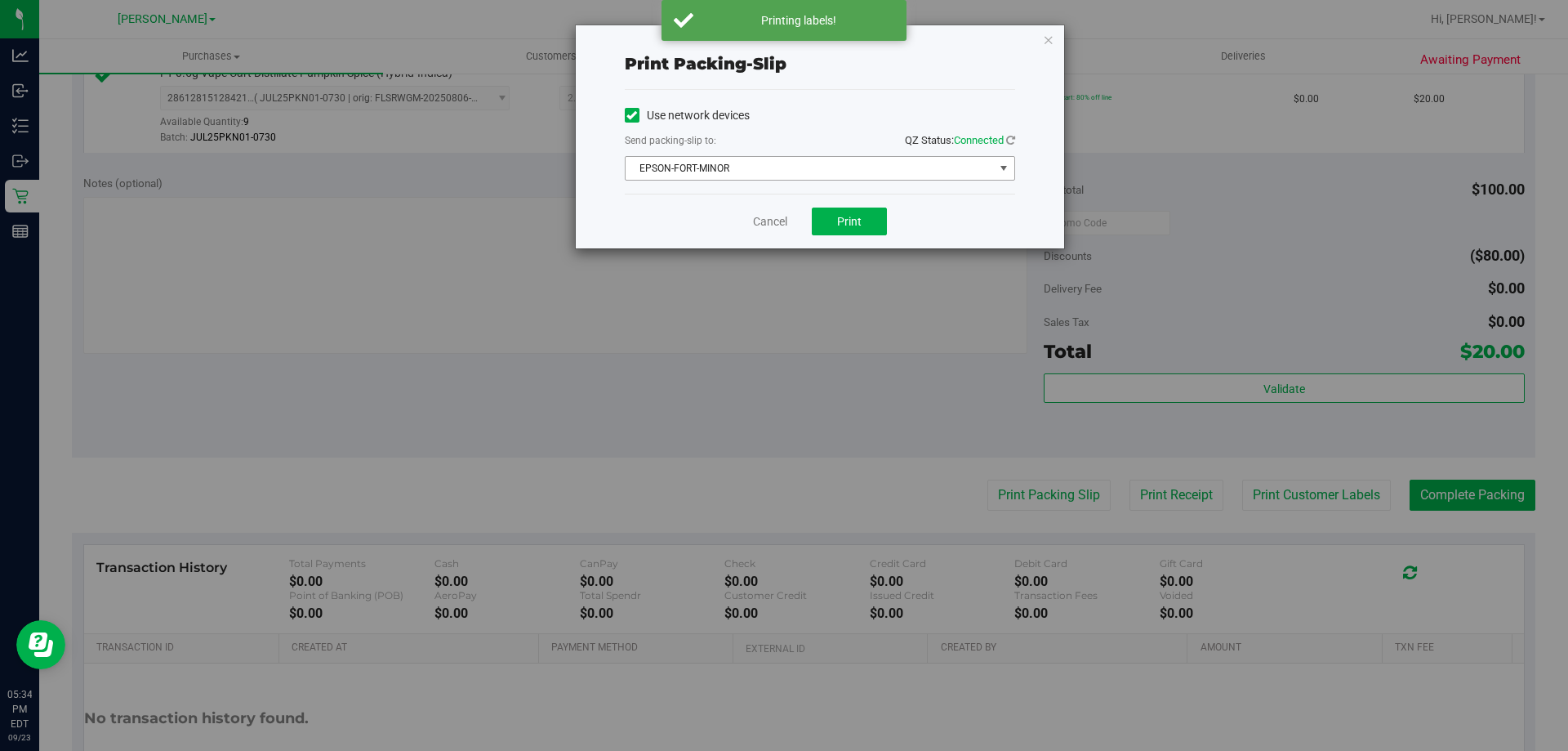
click at [732, 167] on span "EPSON-FORT-MINOR" at bounding box center [810, 169] width 368 height 23
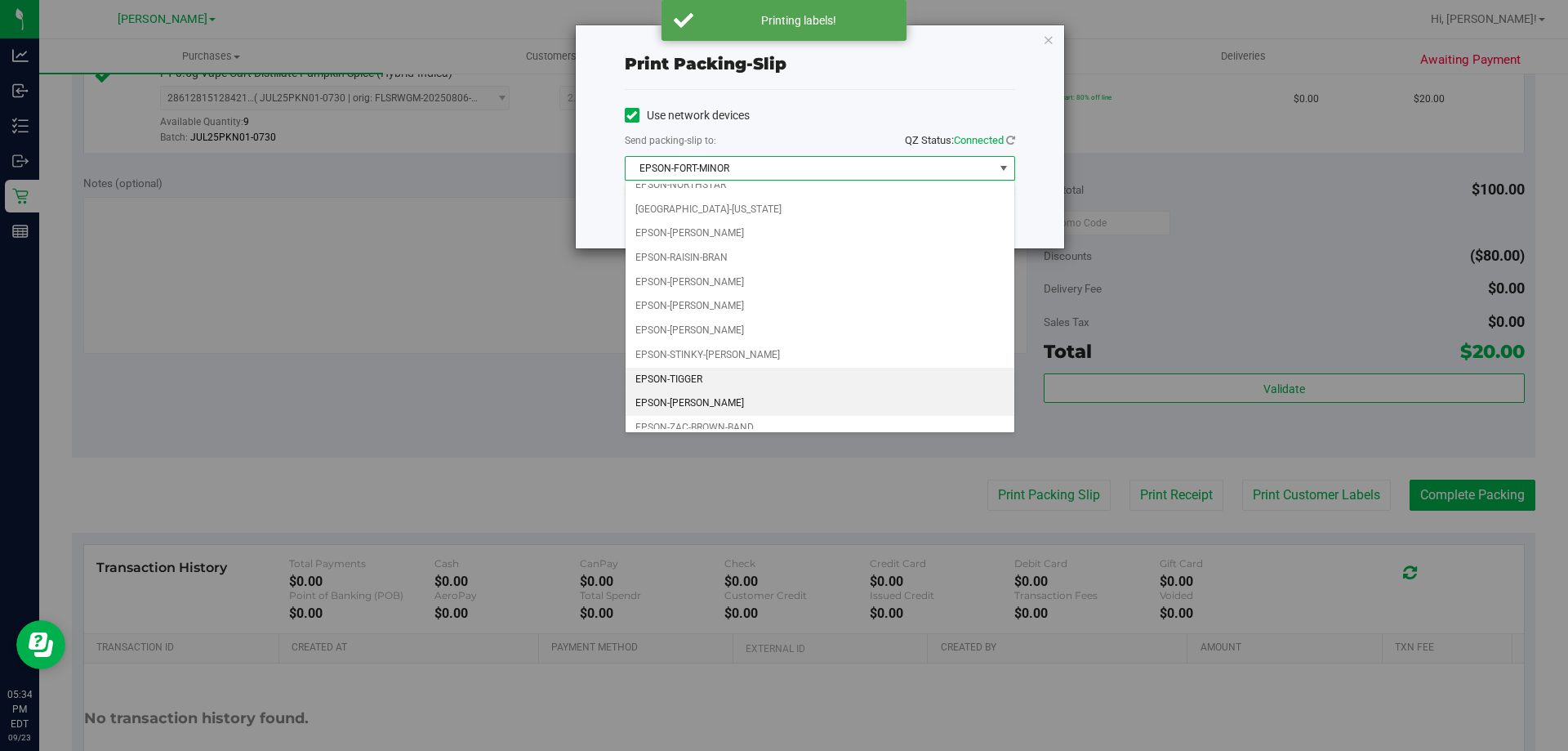
scroll to position [70, 0]
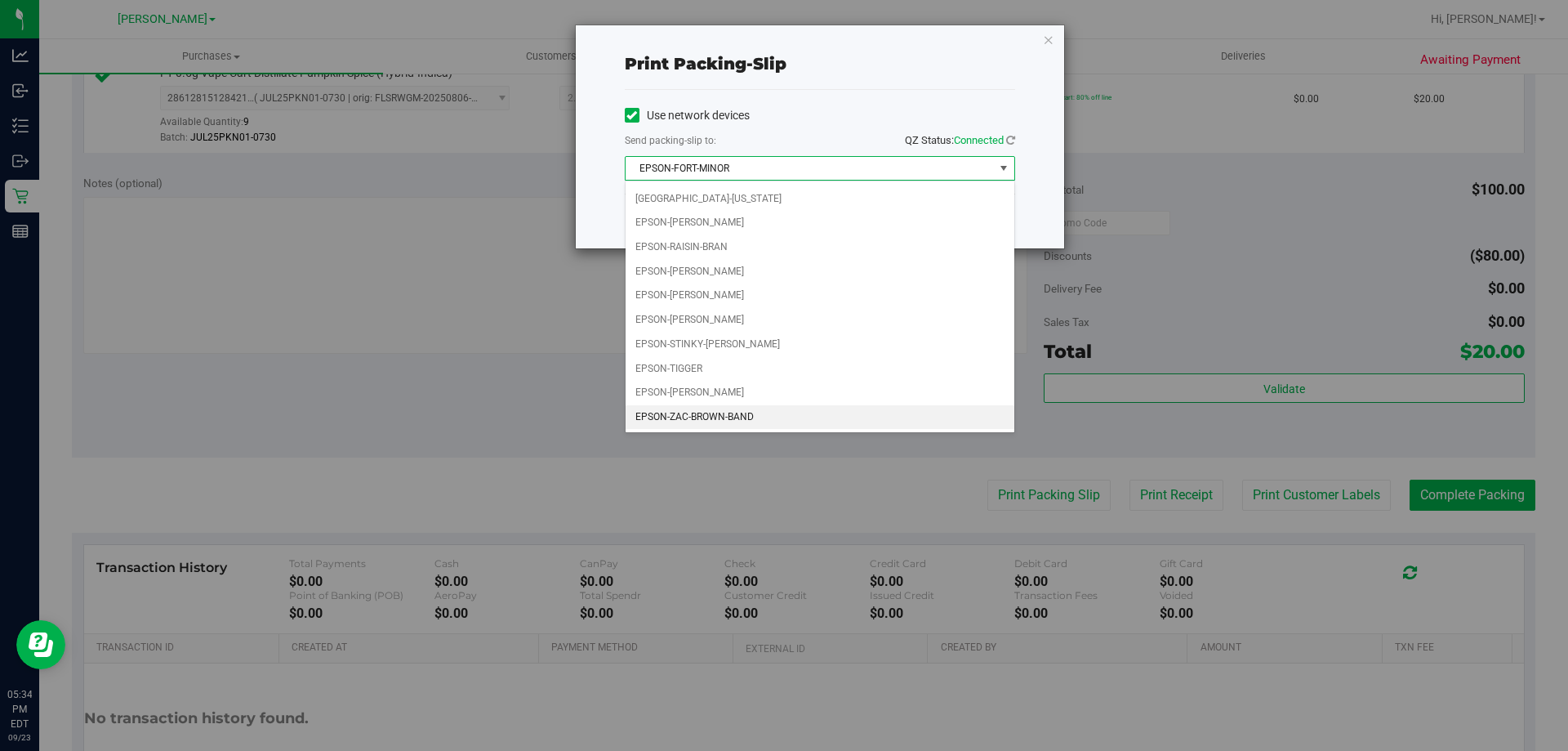
click at [685, 417] on li "EPSON-ZAC-BROWN-BAND" at bounding box center [819, 417] width 389 height 24
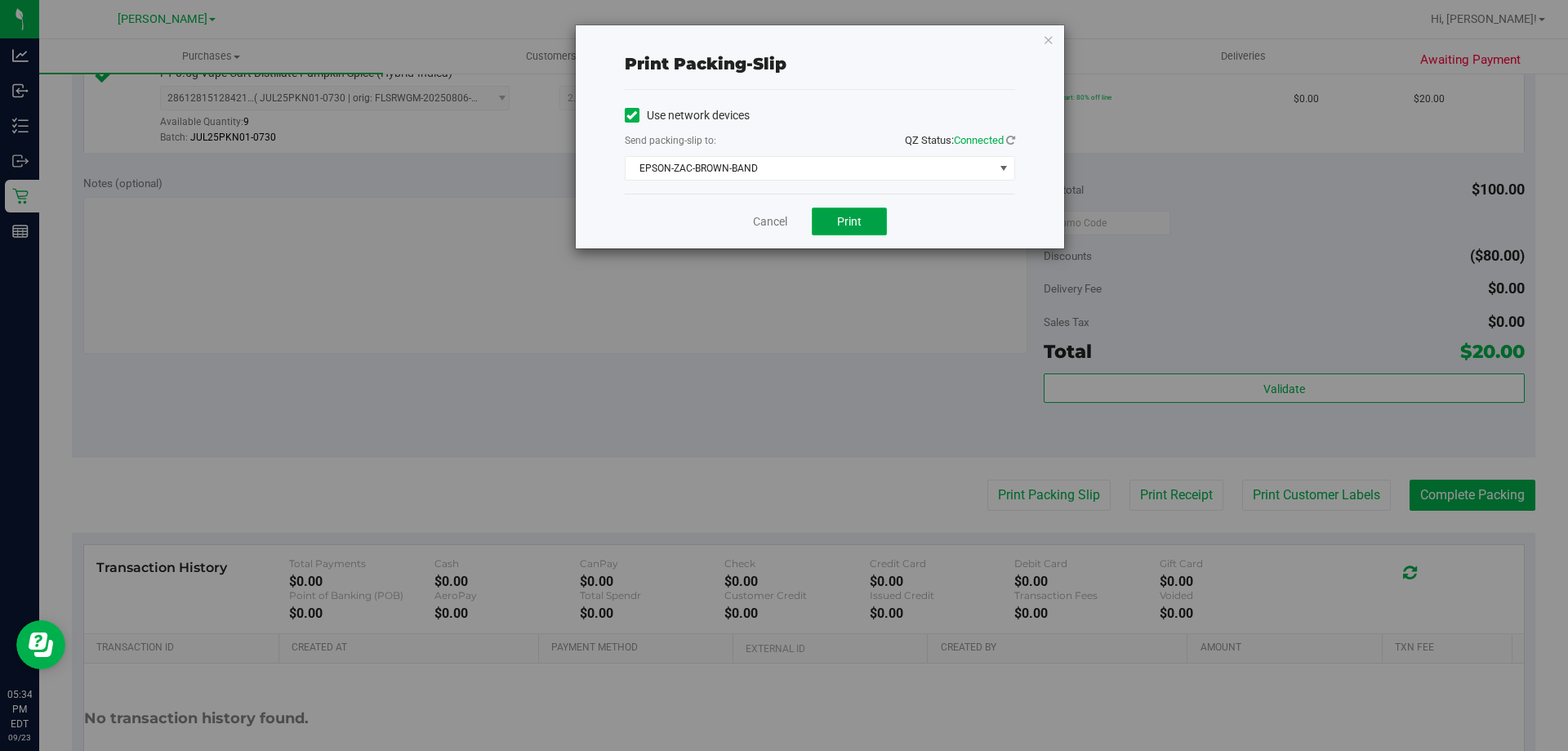
click at [860, 211] on button "Print" at bounding box center [848, 221] width 75 height 28
click at [753, 221] on link "Cancel" at bounding box center [769, 222] width 34 height 17
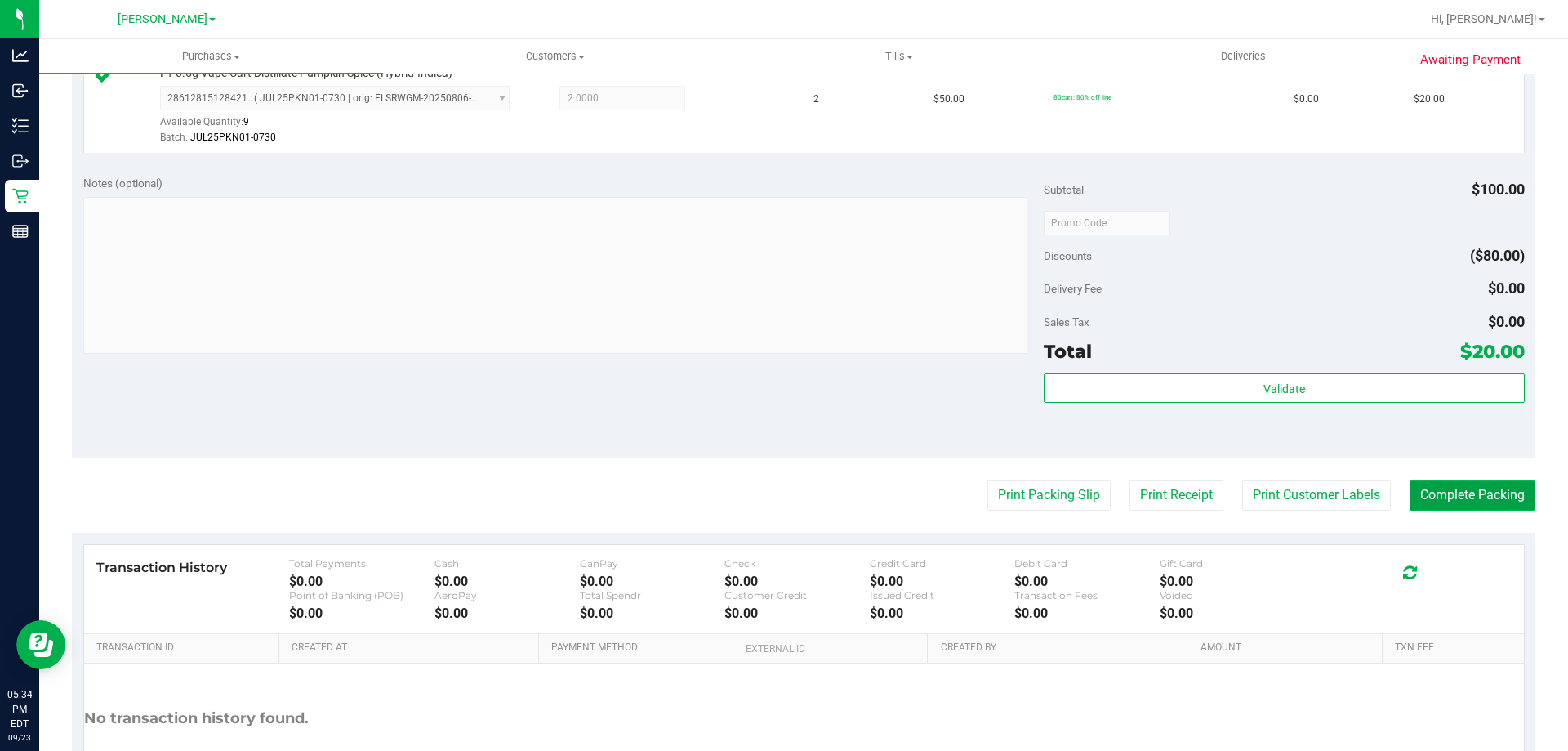
click at [1465, 484] on button "Complete Packing" at bounding box center [1473, 495] width 126 height 31
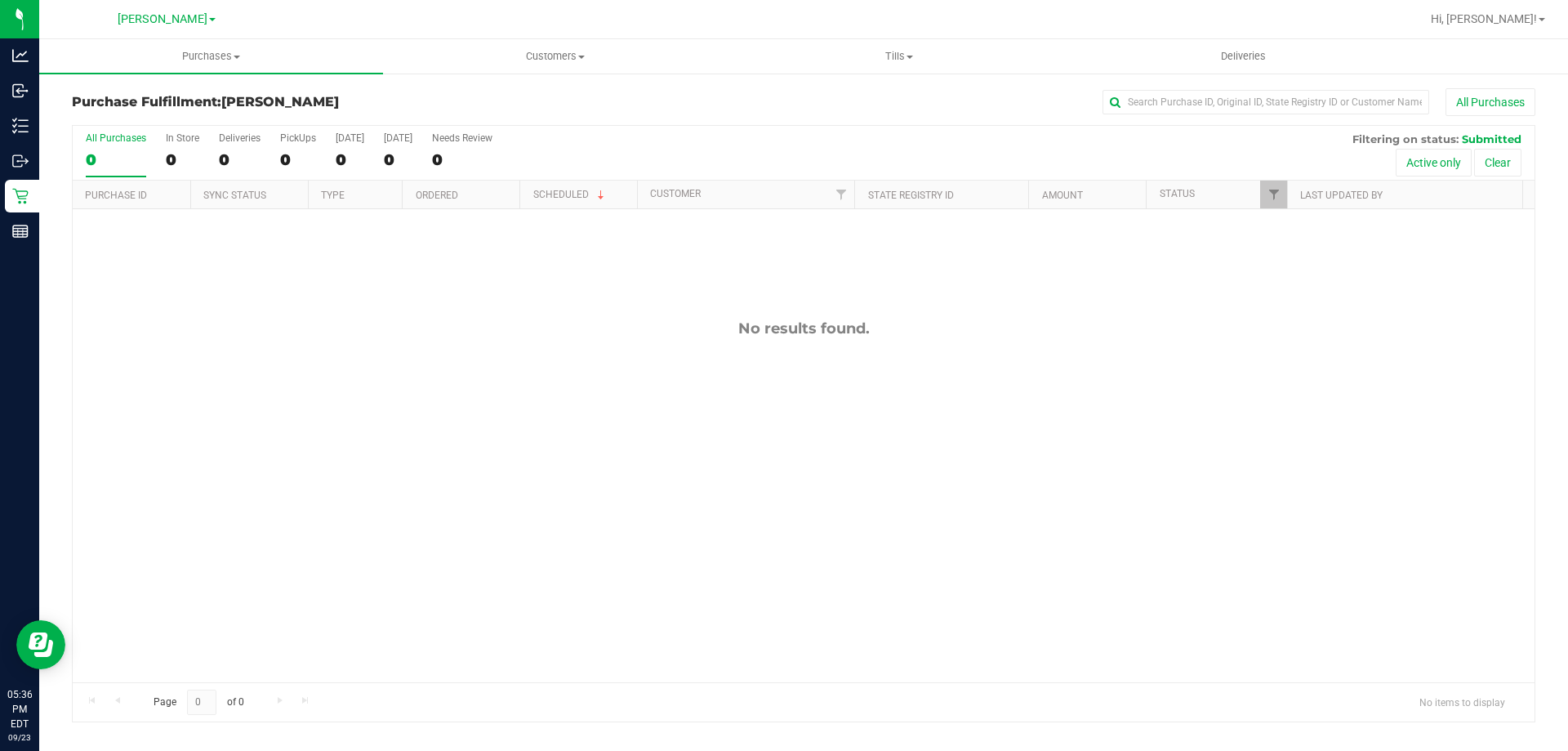
click at [687, 330] on div "No results found." at bounding box center [803, 328] width 1461 height 18
click at [558, 462] on div "11995996 (327113966) N/A Pickup 9/23/2025 5:39 PM EDT 9/23/2025 $88.50 Submitte…" at bounding box center [803, 446] width 1461 height 473
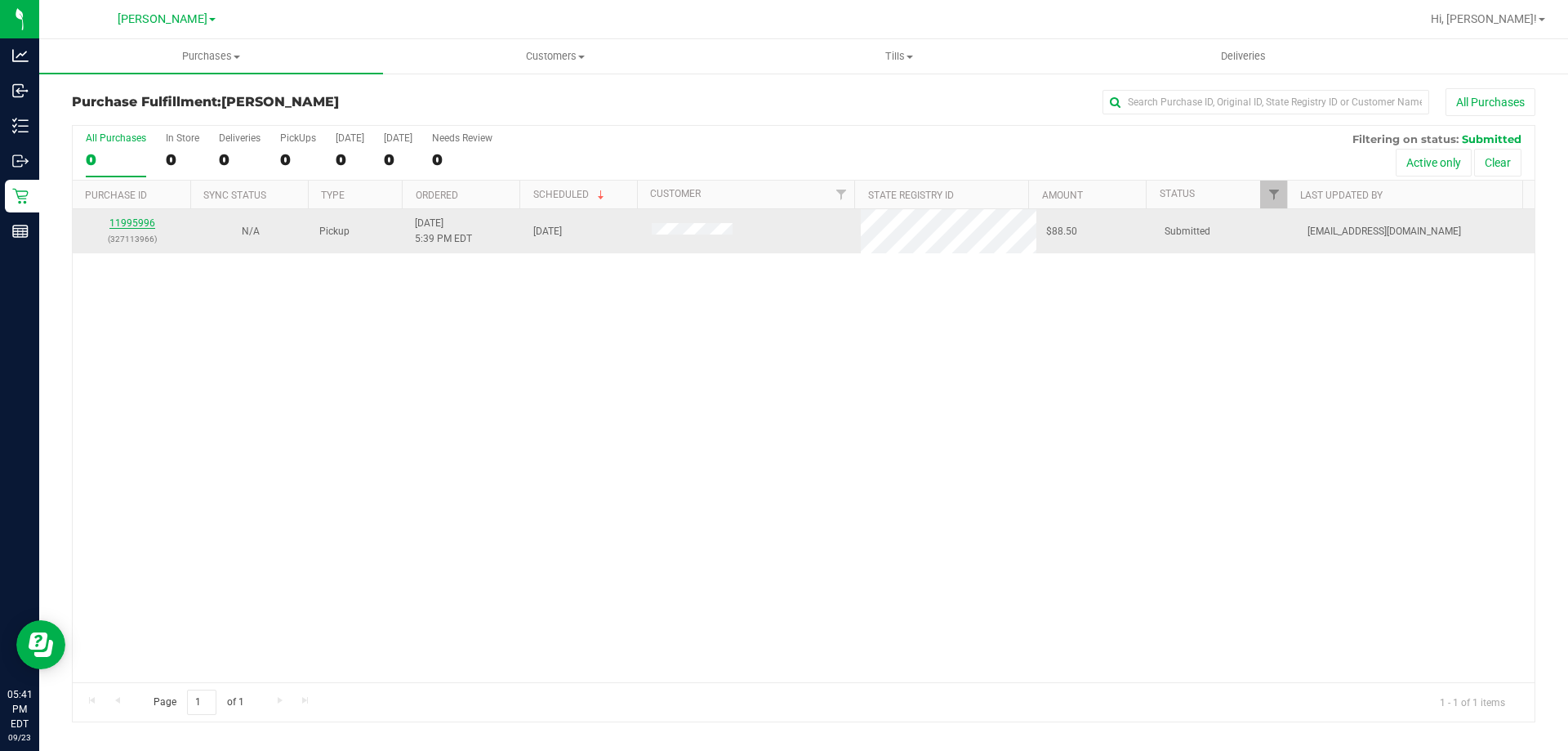
click at [141, 219] on link "11995996" at bounding box center [132, 223] width 46 height 12
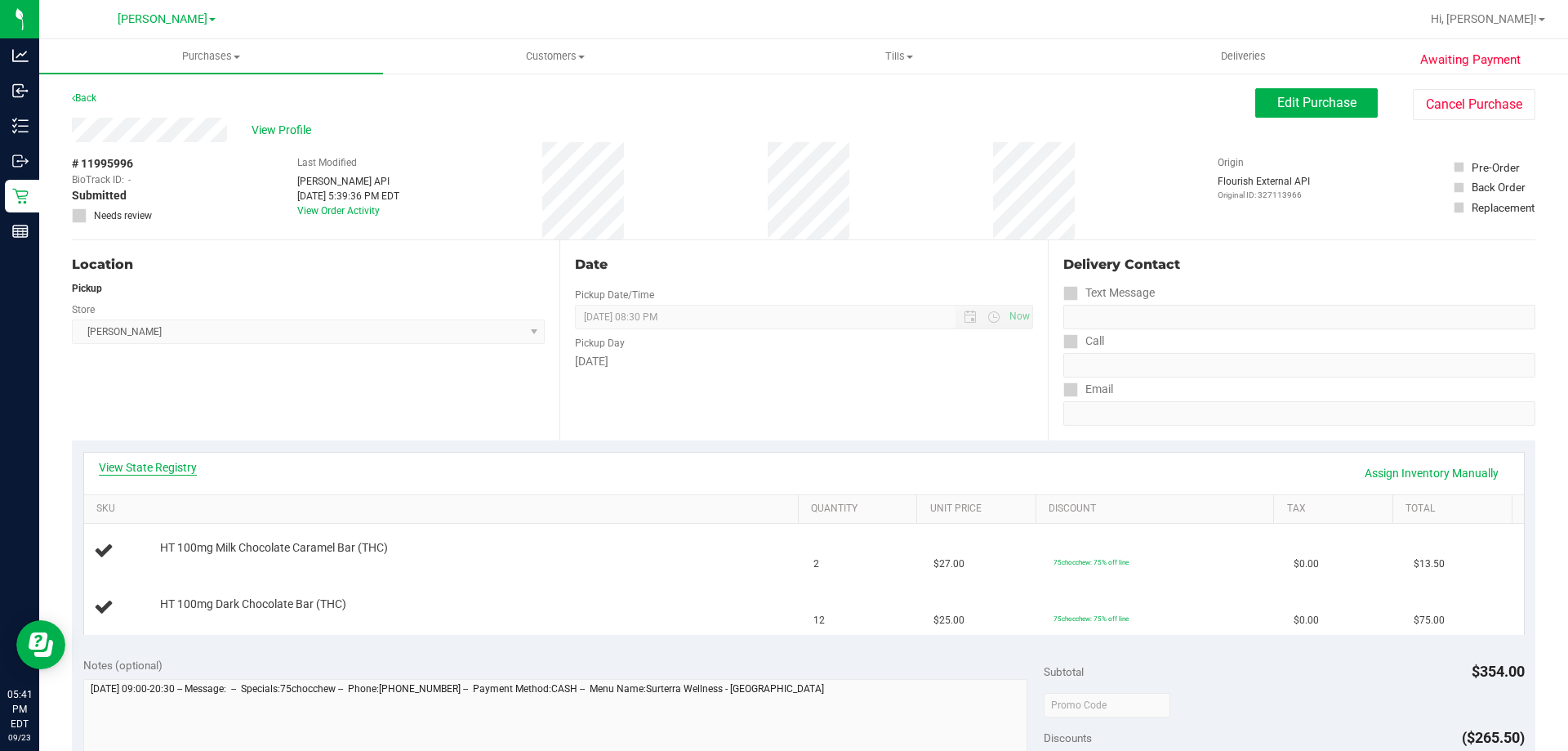
click at [127, 470] on link "View State Registry" at bounding box center [147, 467] width 98 height 16
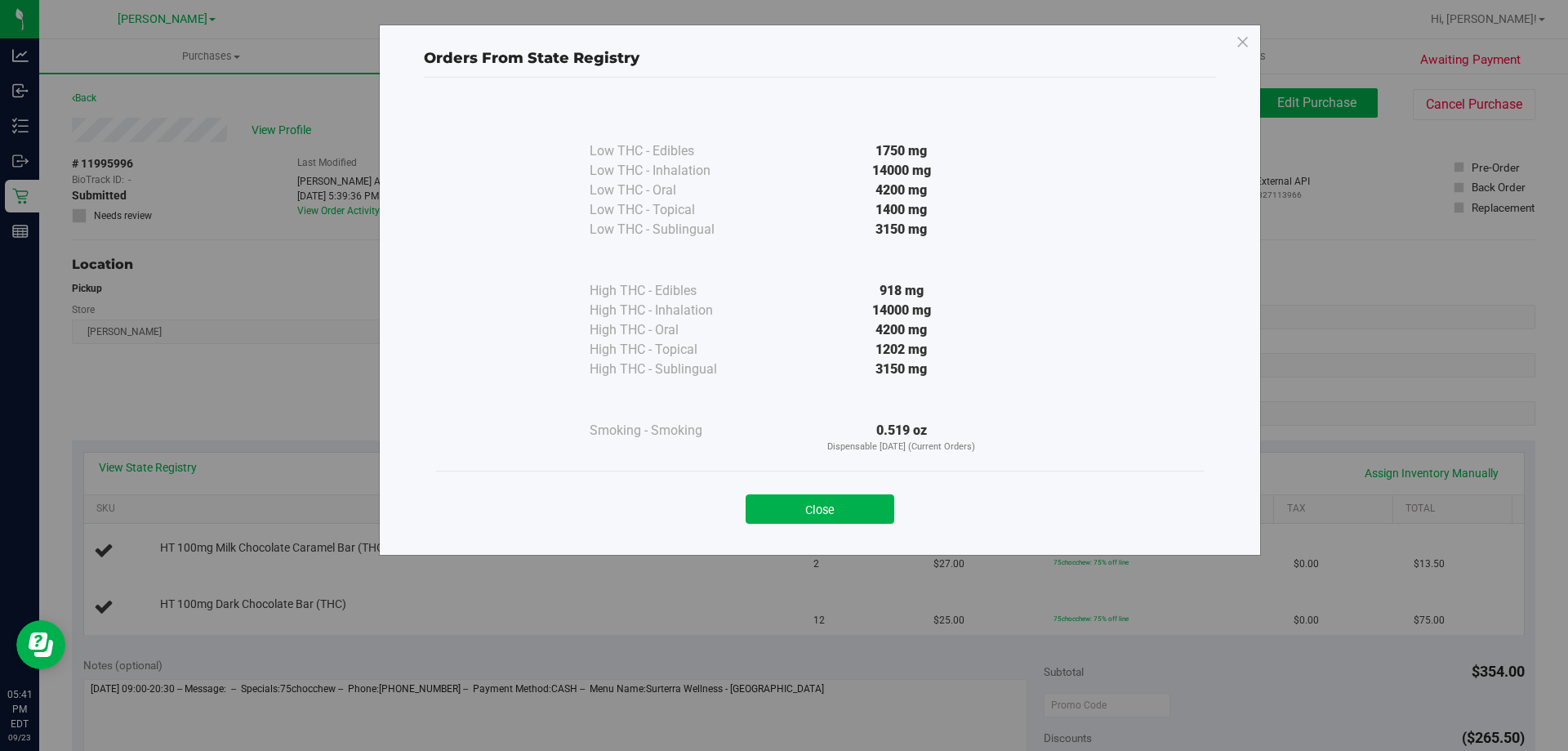
click at [799, 506] on button "Close" at bounding box center [819, 509] width 148 height 29
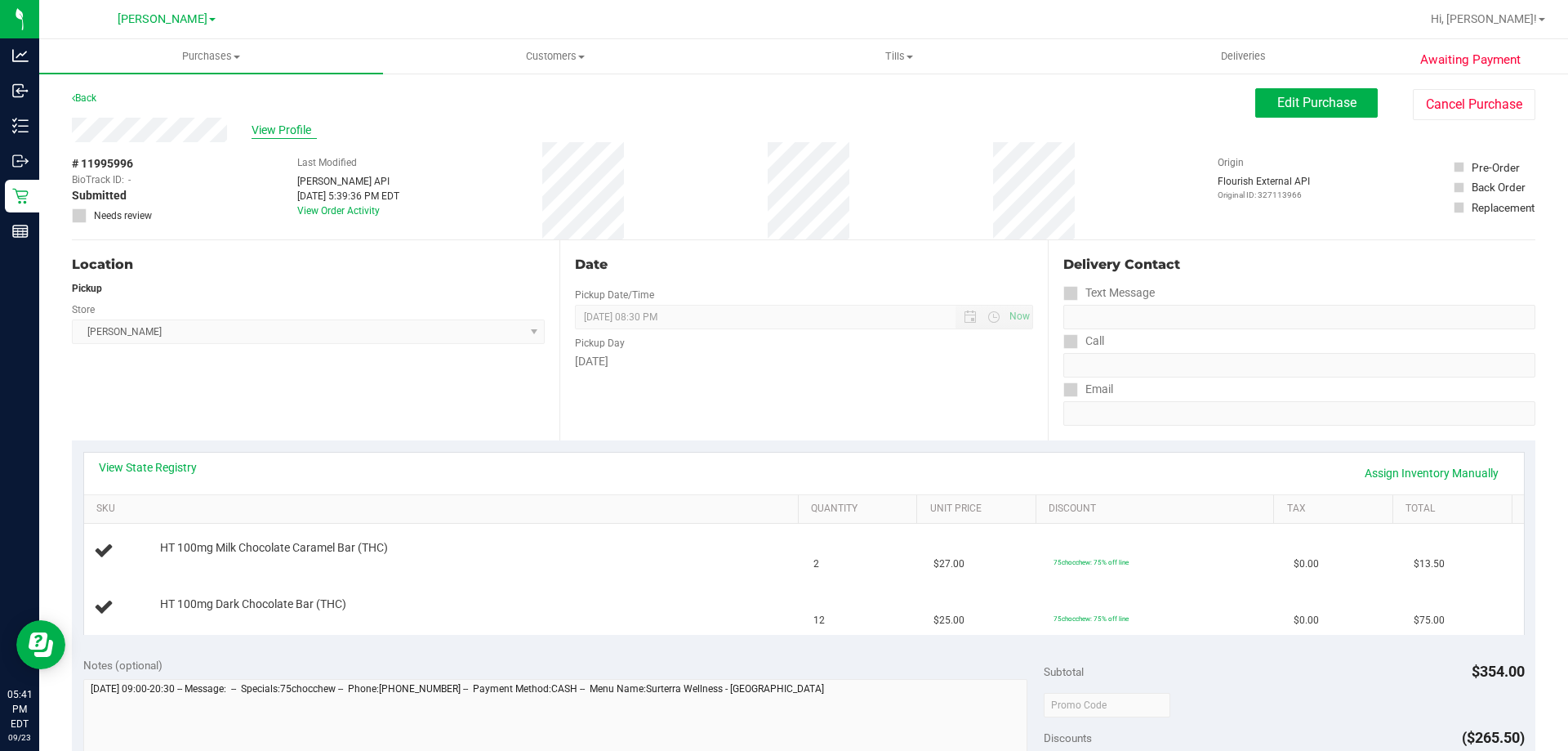
click at [290, 123] on span "View Profile" at bounding box center [283, 130] width 65 height 17
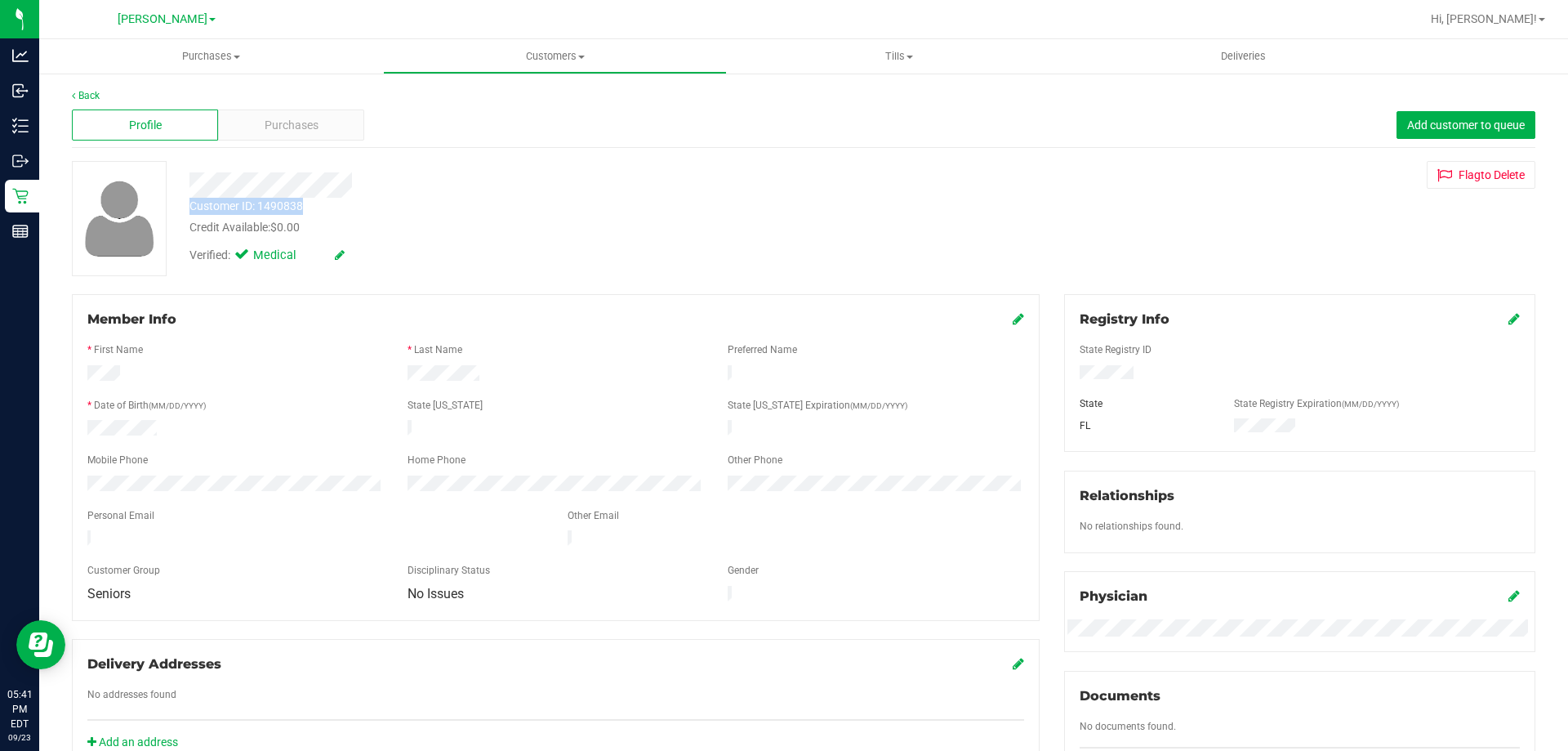
drag, startPoint x: 307, startPoint y: 205, endPoint x: 185, endPoint y: 205, distance: 122.0
click at [185, 205] on div "Customer ID: 1490838 Credit Available: $0.00" at bounding box center [549, 217] width 744 height 39
copy div "Customer ID: 1490838"
click at [287, 127] on span "Purchases" at bounding box center [292, 125] width 54 height 17
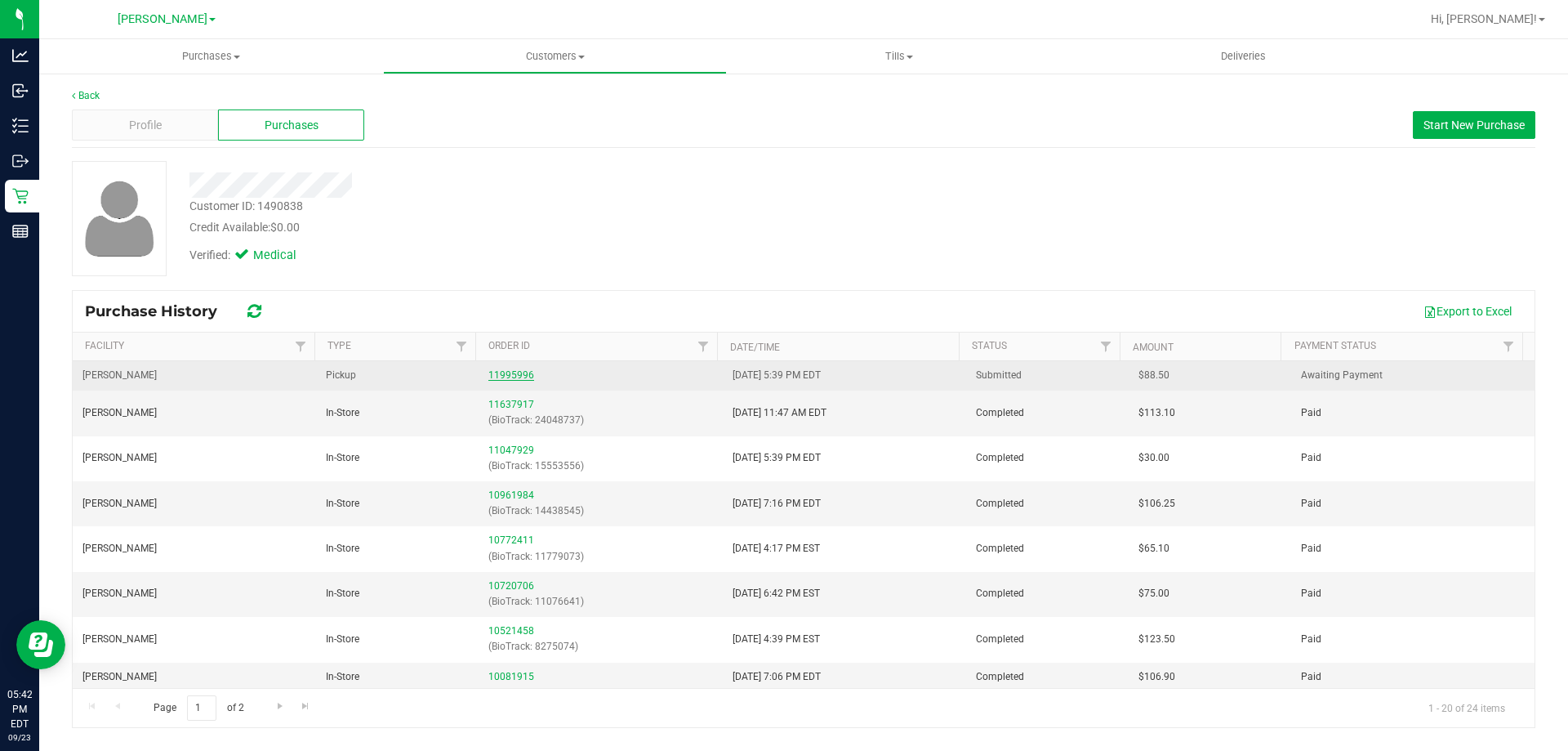
click at [501, 377] on link "11995996" at bounding box center [511, 376] width 46 height 12
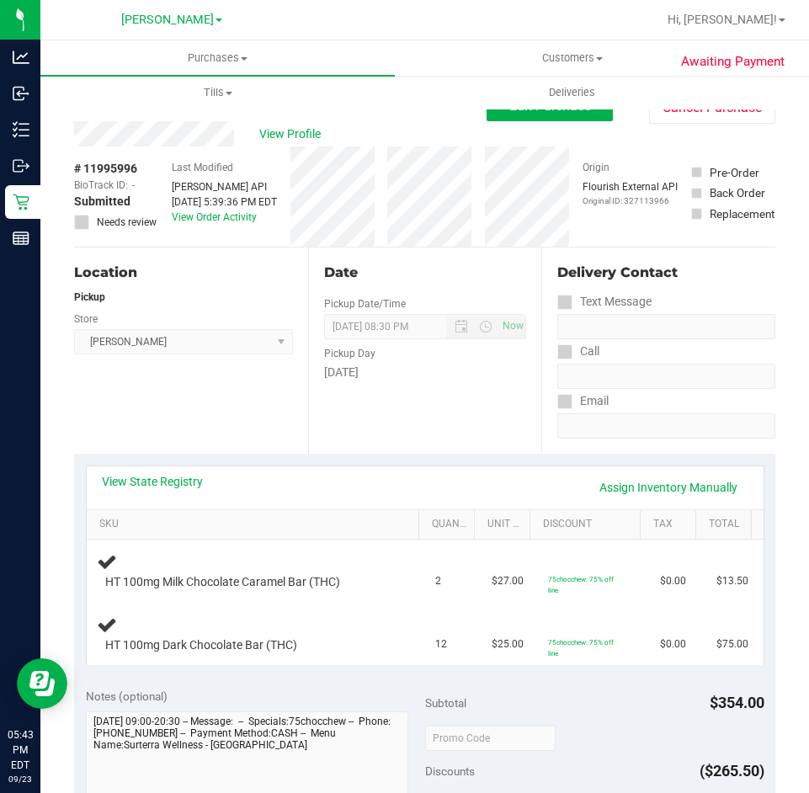
click at [281, 438] on div "Location Pickup Store Summerfield WC Select Store Bonita Springs WC Boynton Bea…" at bounding box center [191, 351] width 234 height 206
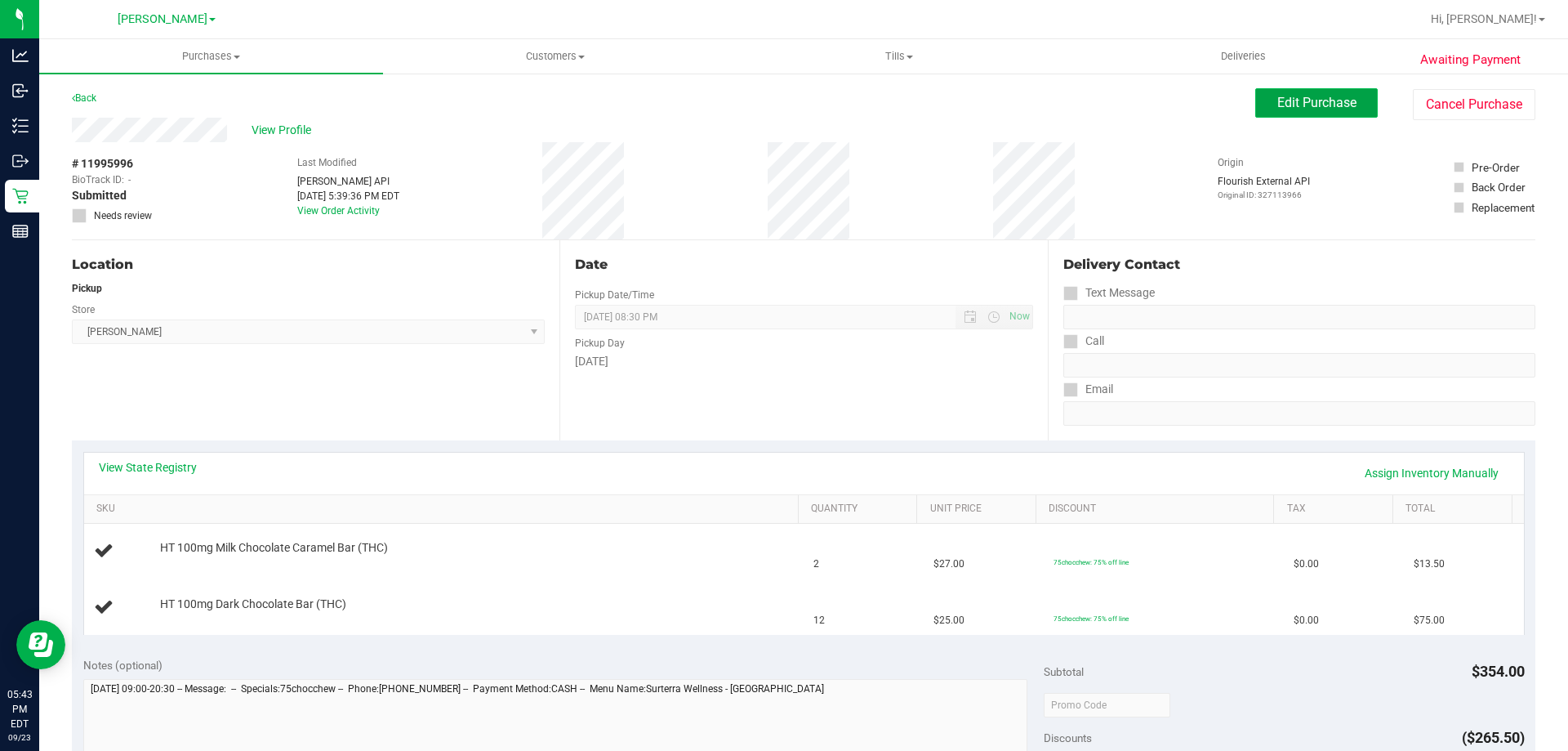
click at [1296, 106] on span "Edit Purchase" at bounding box center [1317, 103] width 80 height 16
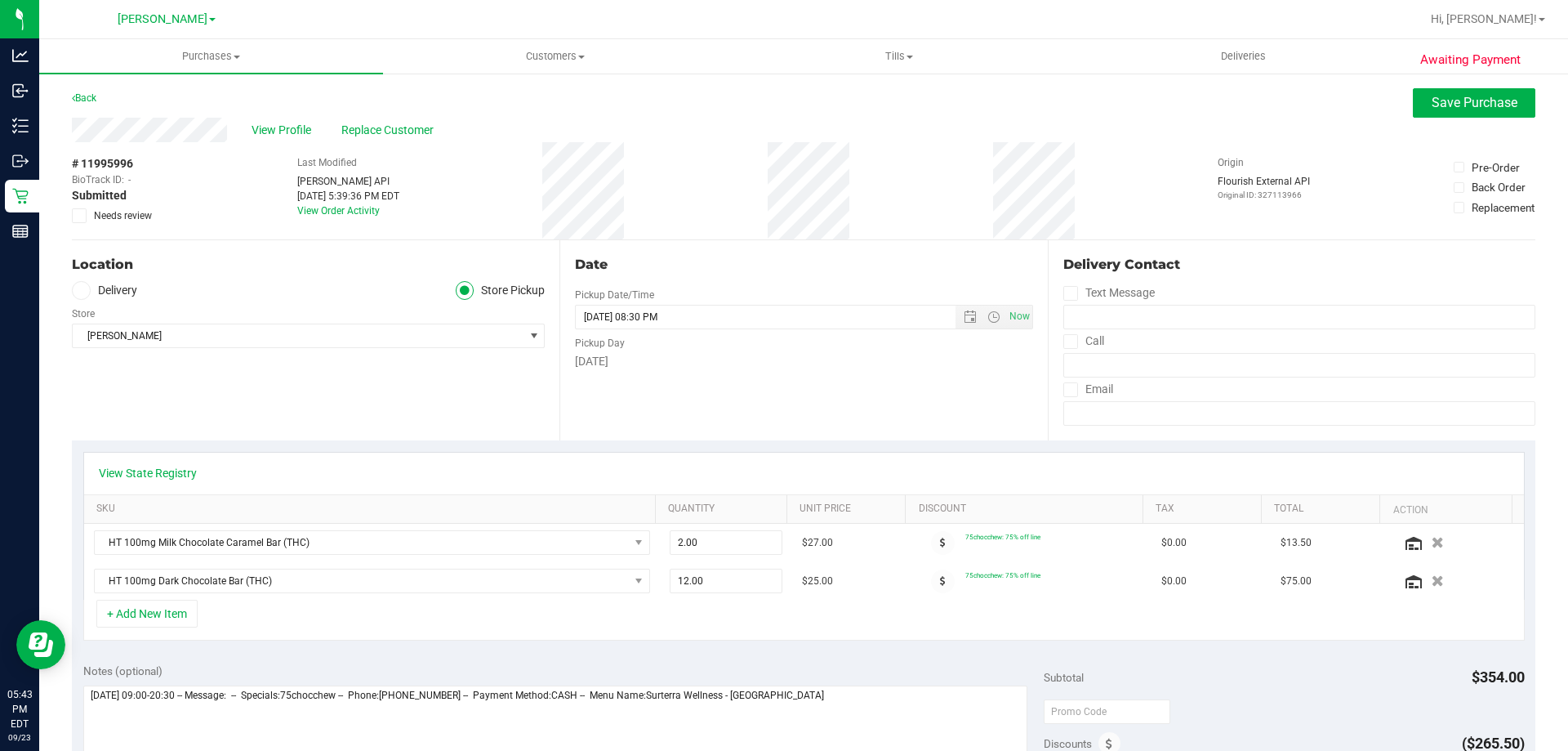
click at [87, 212] on label "Needs review" at bounding box center [112, 215] width 81 height 15
click at [0, 0] on input "Needs review" at bounding box center [0, 0] width 0 height 0
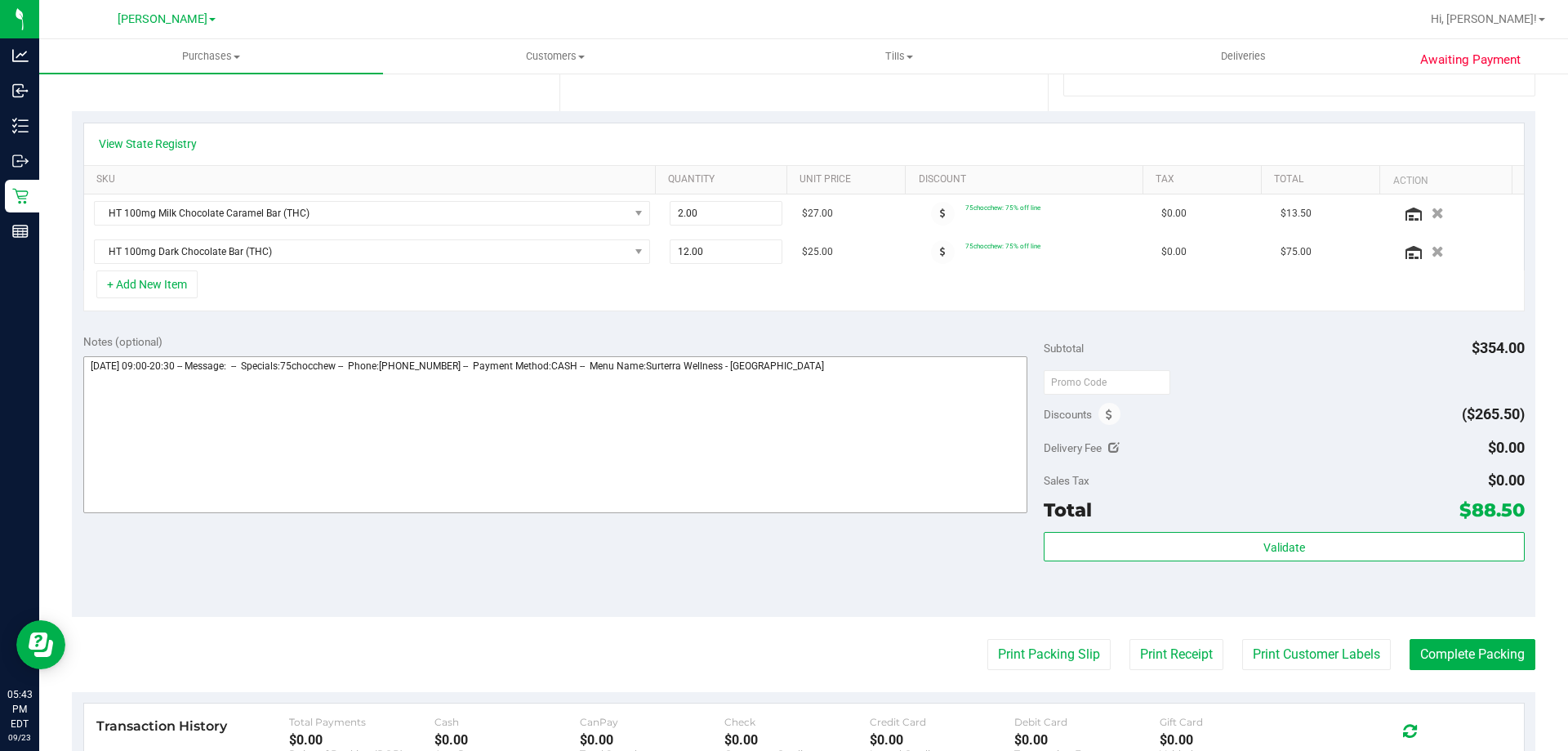
scroll to position [408, 0]
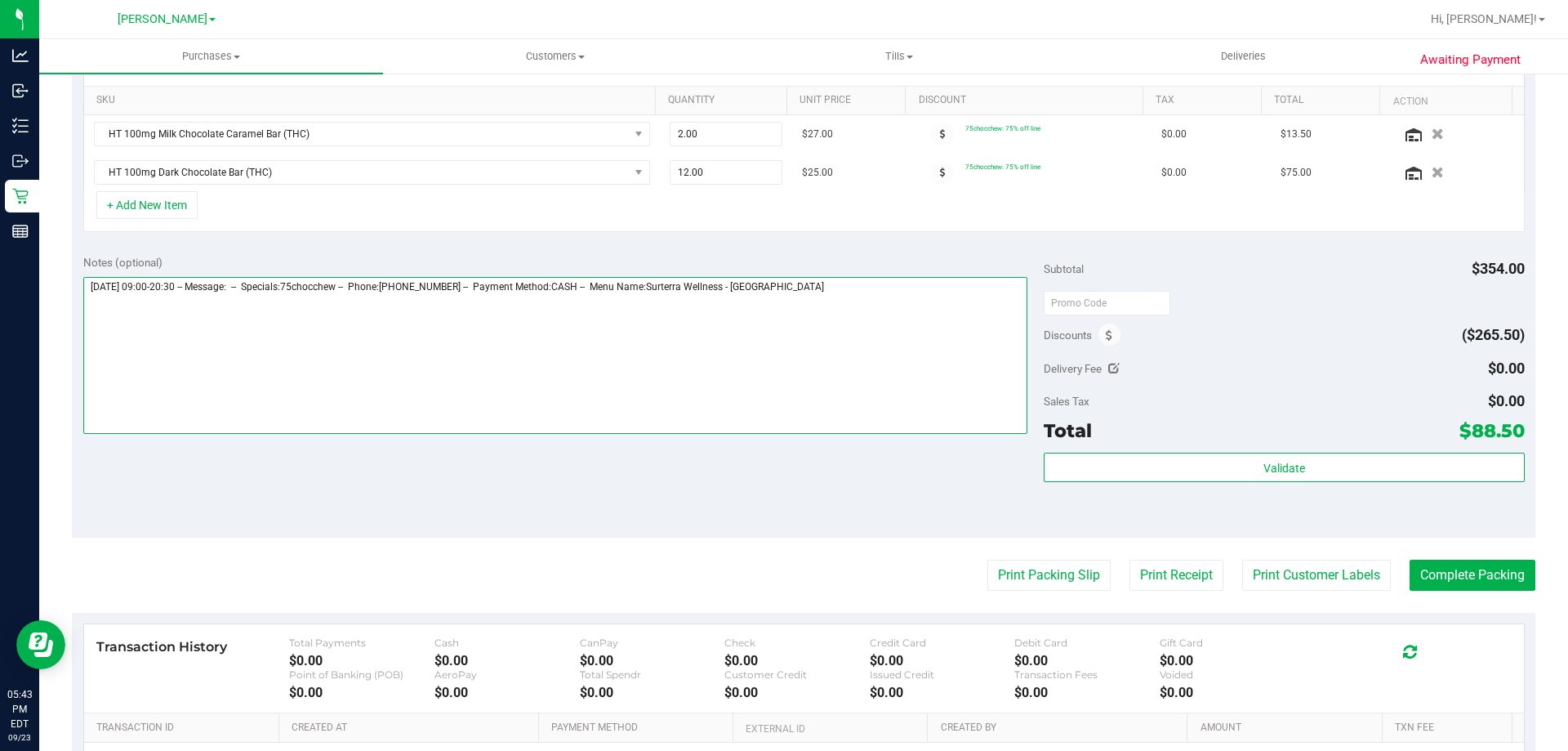
click at [839, 298] on textarea at bounding box center [556, 355] width 944 height 157
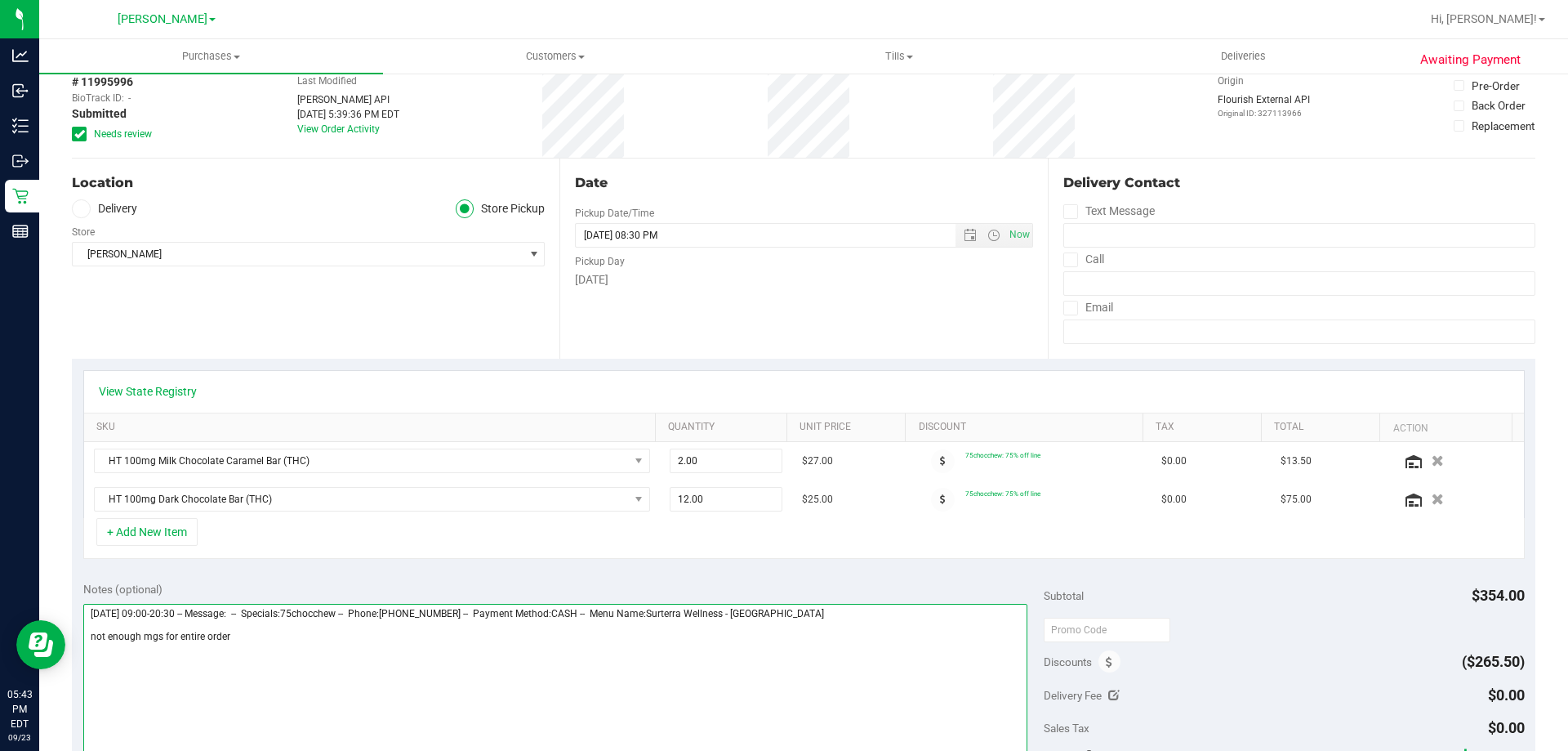
scroll to position [0, 0]
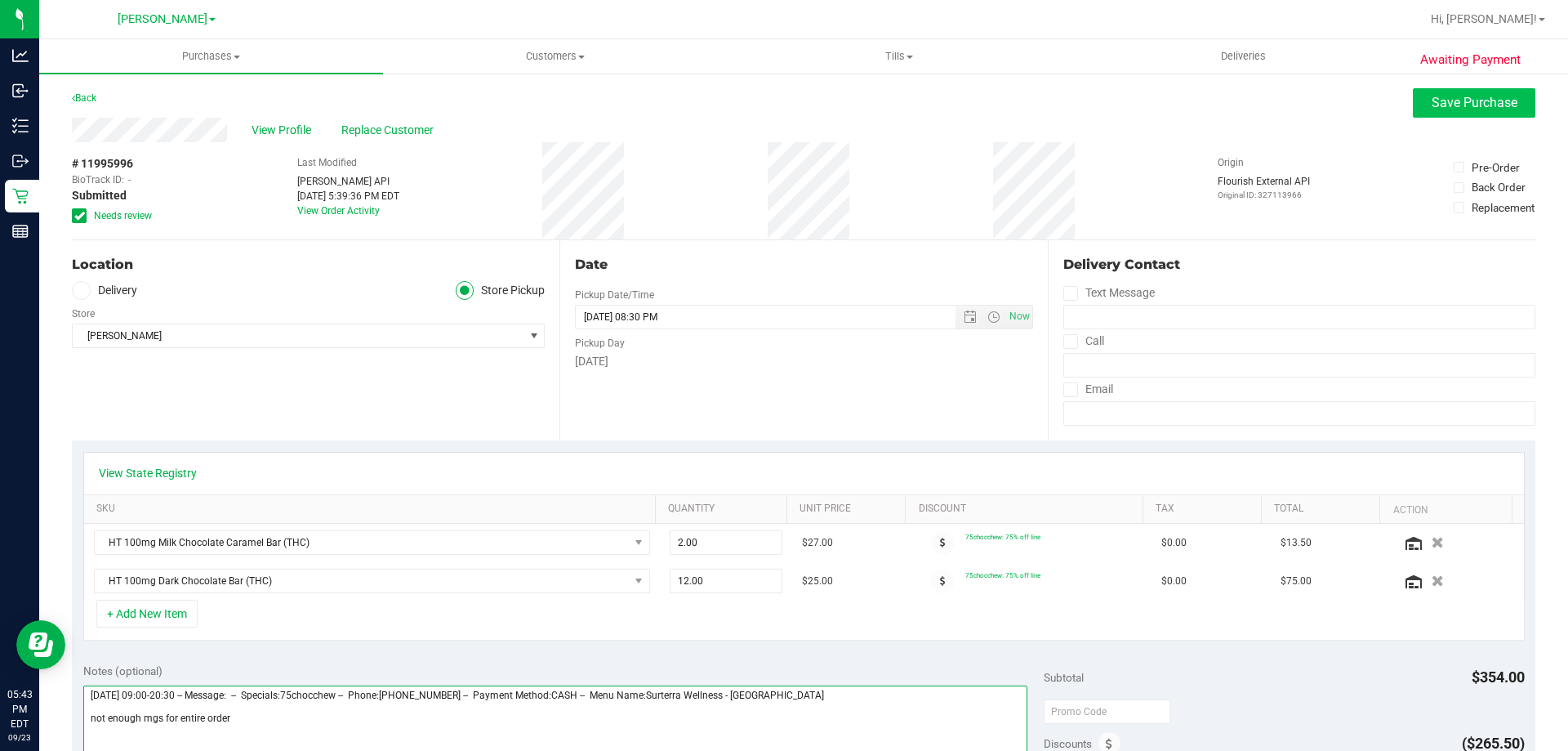
type textarea "Tuesday 09/23/2025 09:00-20:30 -- Message: -- Specials:75chocchew -- Phone:2483…"
click at [1469, 103] on span "Save Purchase" at bounding box center [1474, 103] width 85 height 16
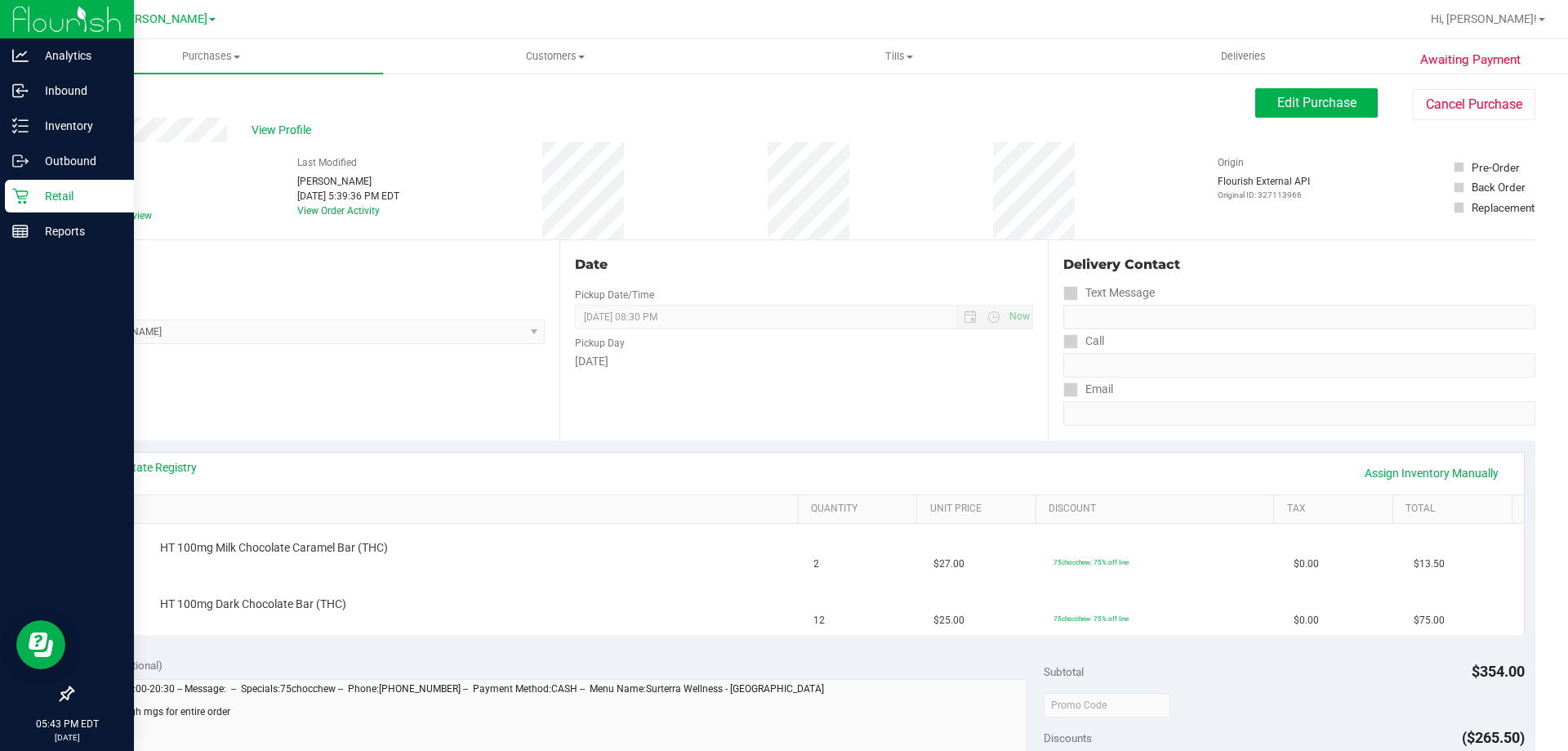
click at [18, 206] on div "Retail" at bounding box center [69, 196] width 129 height 33
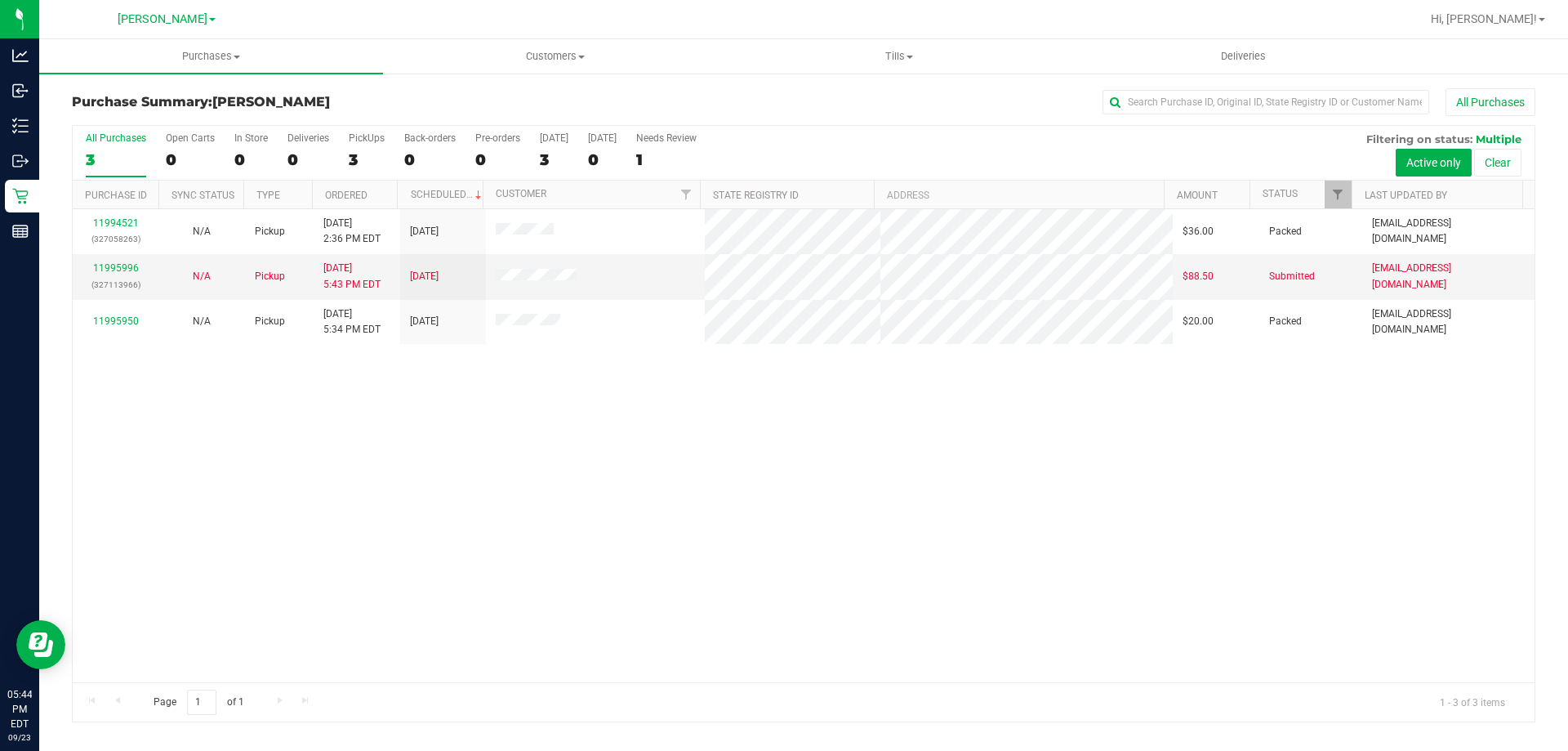
click at [475, 535] on div "11994521 (327058263) N/A Pickup 9/23/2025 2:36 PM EDT 9/23/2025 $36.00 Packed d…" at bounding box center [803, 446] width 1461 height 473
drag, startPoint x: 686, startPoint y: 539, endPoint x: 673, endPoint y: 522, distance: 21.4
click at [686, 536] on div "11994521 (327058263) N/A Pickup 9/23/2025 2:36 PM EDT 9/23/2025 $36.00 Packed d…" at bounding box center [803, 446] width 1461 height 473
click at [277, 520] on div "11994521 (327058263) N/A Pickup 9/23/2025 2:36 PM EDT 9/23/2025 $36.00 Packed d…" at bounding box center [803, 446] width 1461 height 473
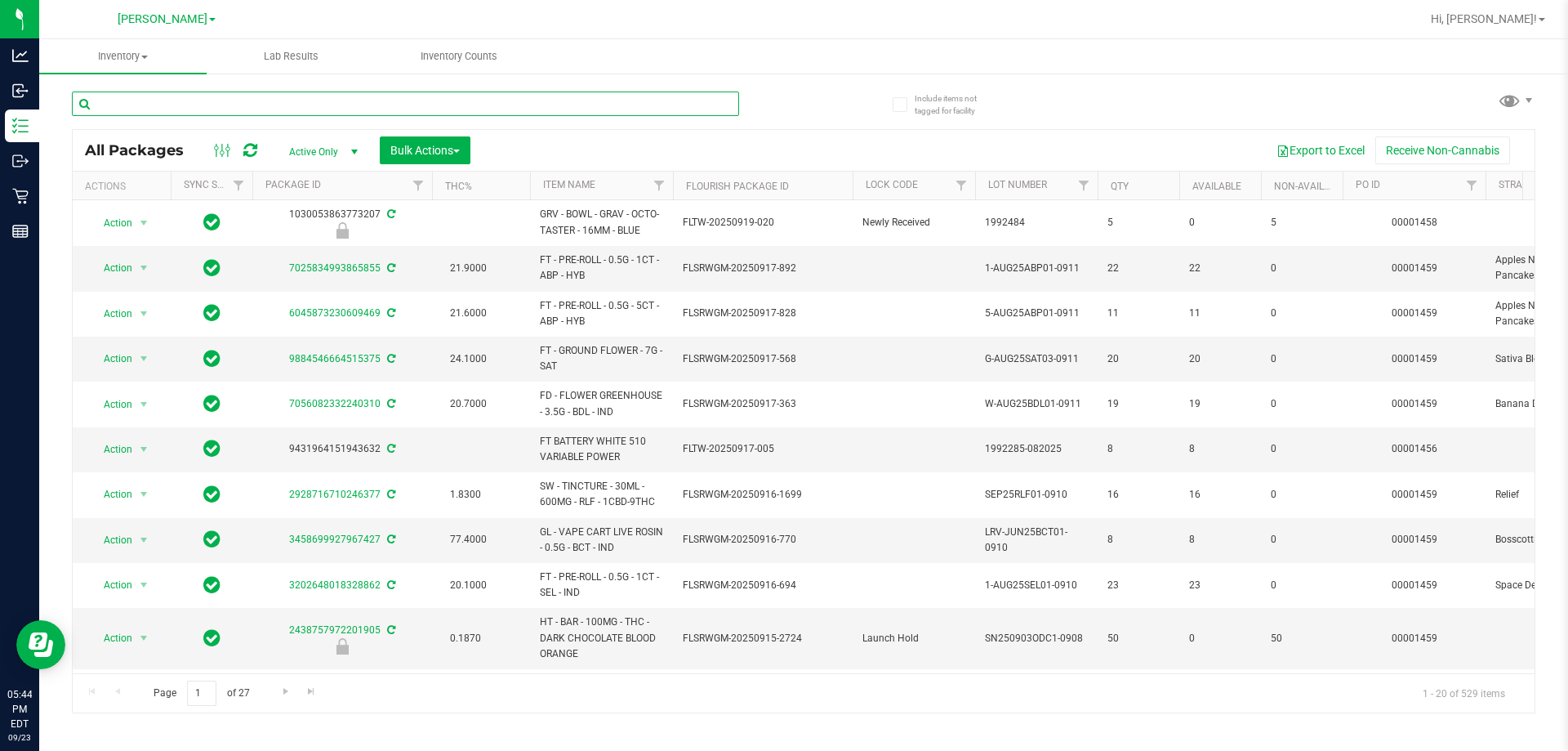
click at [128, 100] on input "text" at bounding box center [405, 103] width 667 height 24
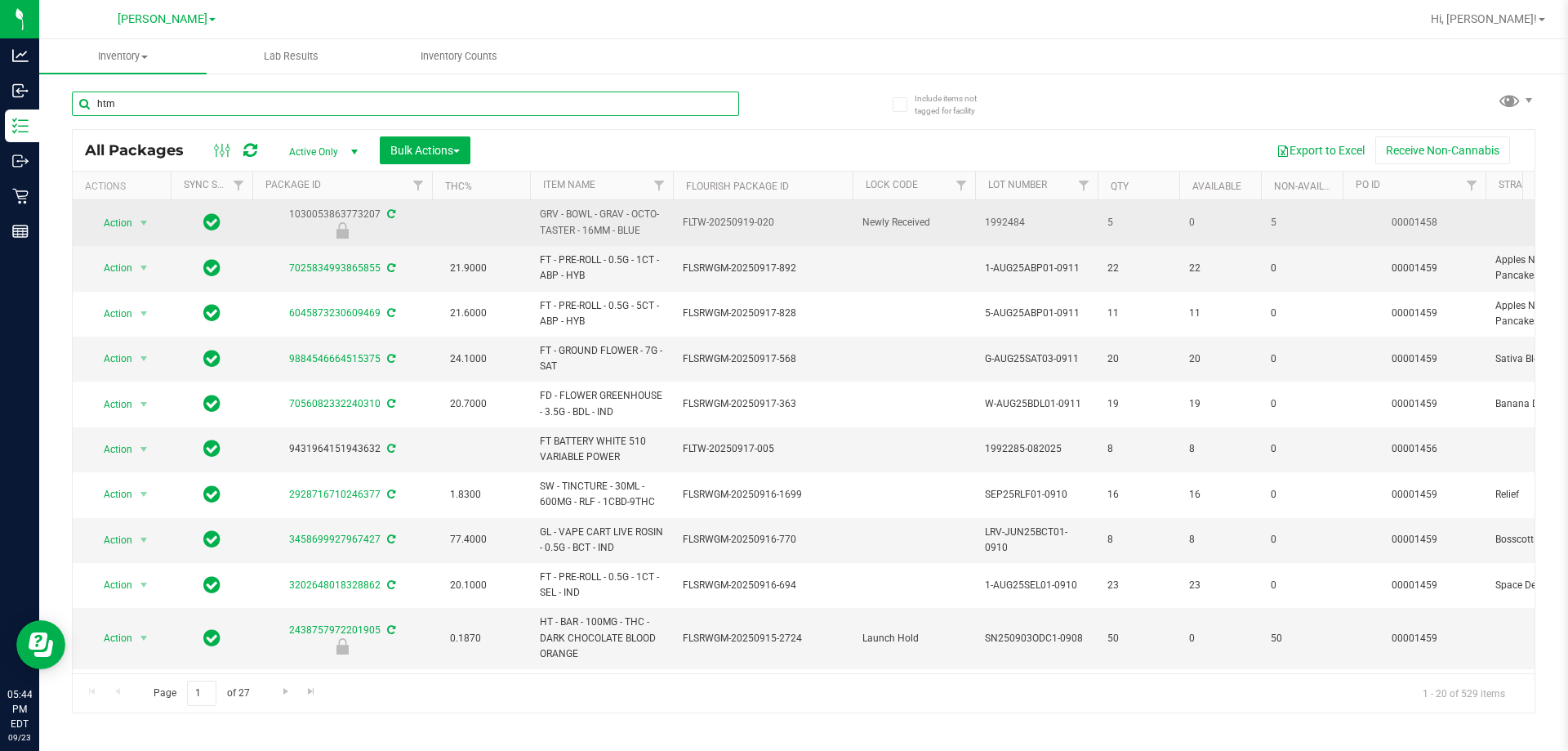
type input "htm"
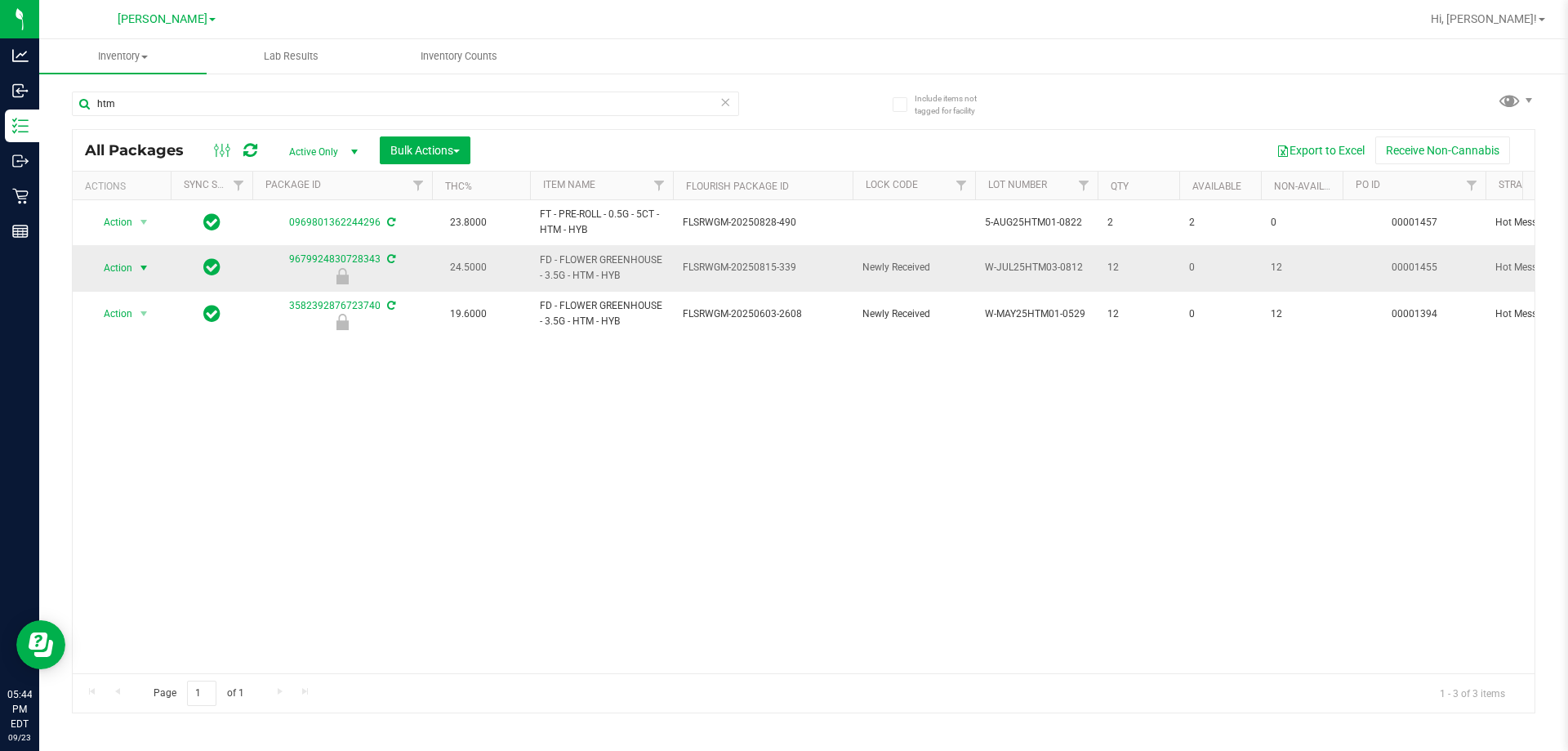
click at [126, 277] on span "Action" at bounding box center [111, 268] width 44 height 23
click at [117, 449] on li "Unlock package" at bounding box center [143, 461] width 105 height 24
